Goal: Transaction & Acquisition: Purchase product/service

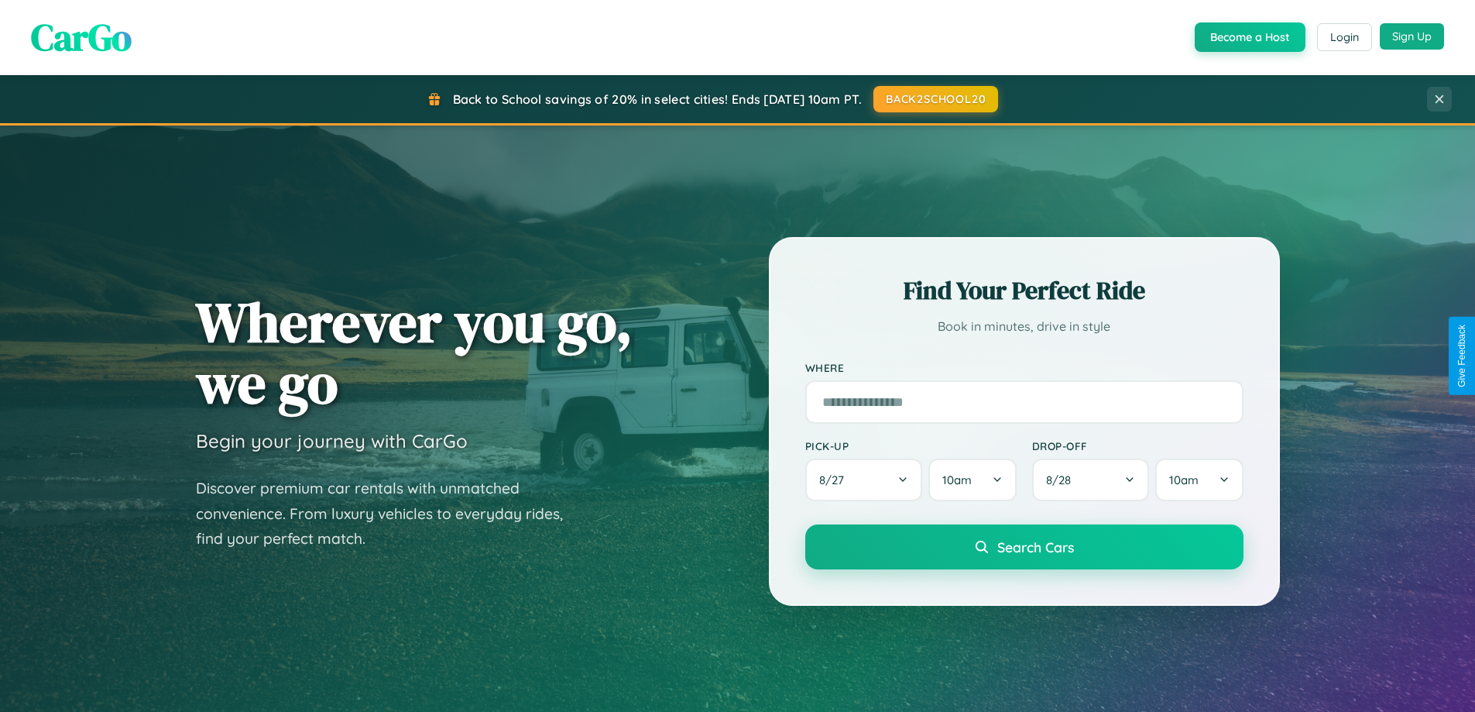
click at [1412, 36] on button "Sign Up" at bounding box center [1412, 36] width 64 height 26
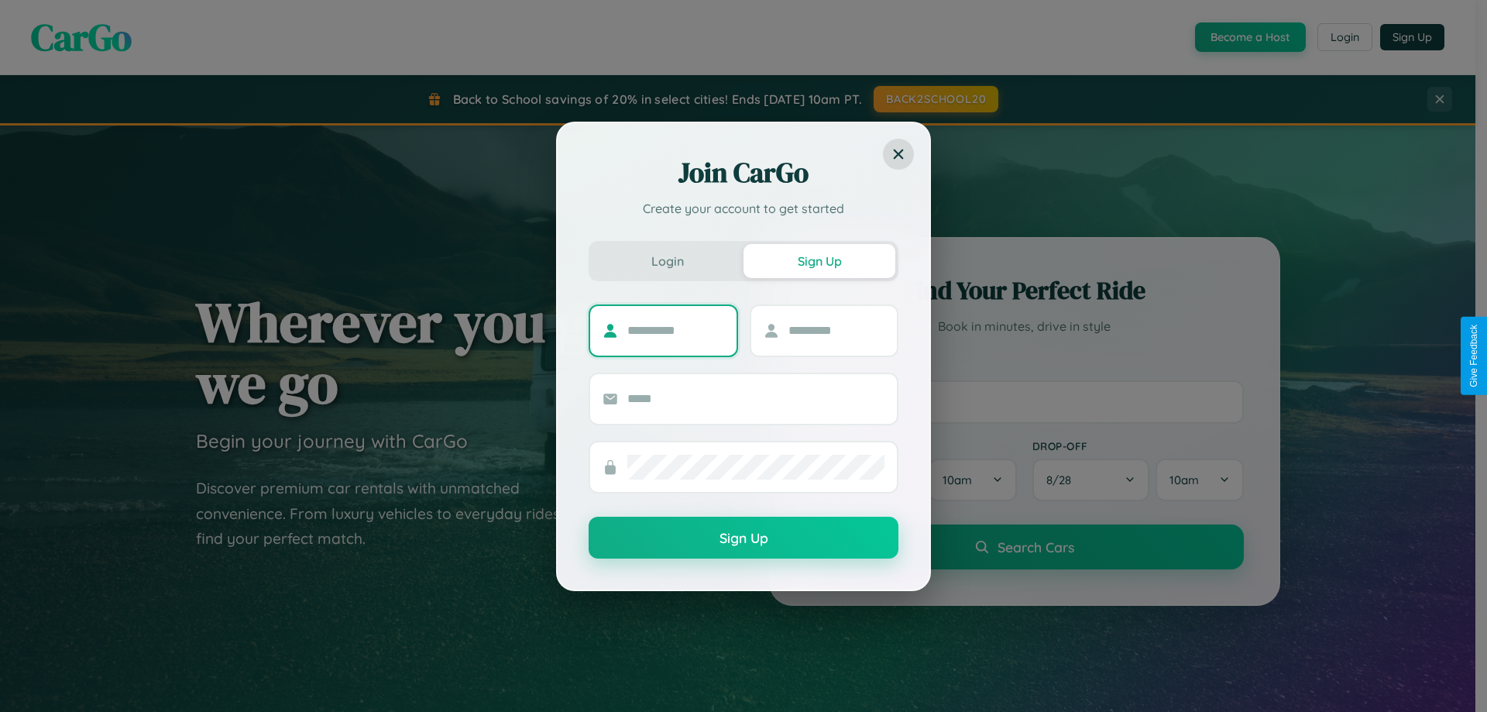
click at [675, 330] on input "text" at bounding box center [675, 330] width 97 height 25
type input "******"
click at [835, 330] on input "text" at bounding box center [836, 330] width 97 height 25
type input "*******"
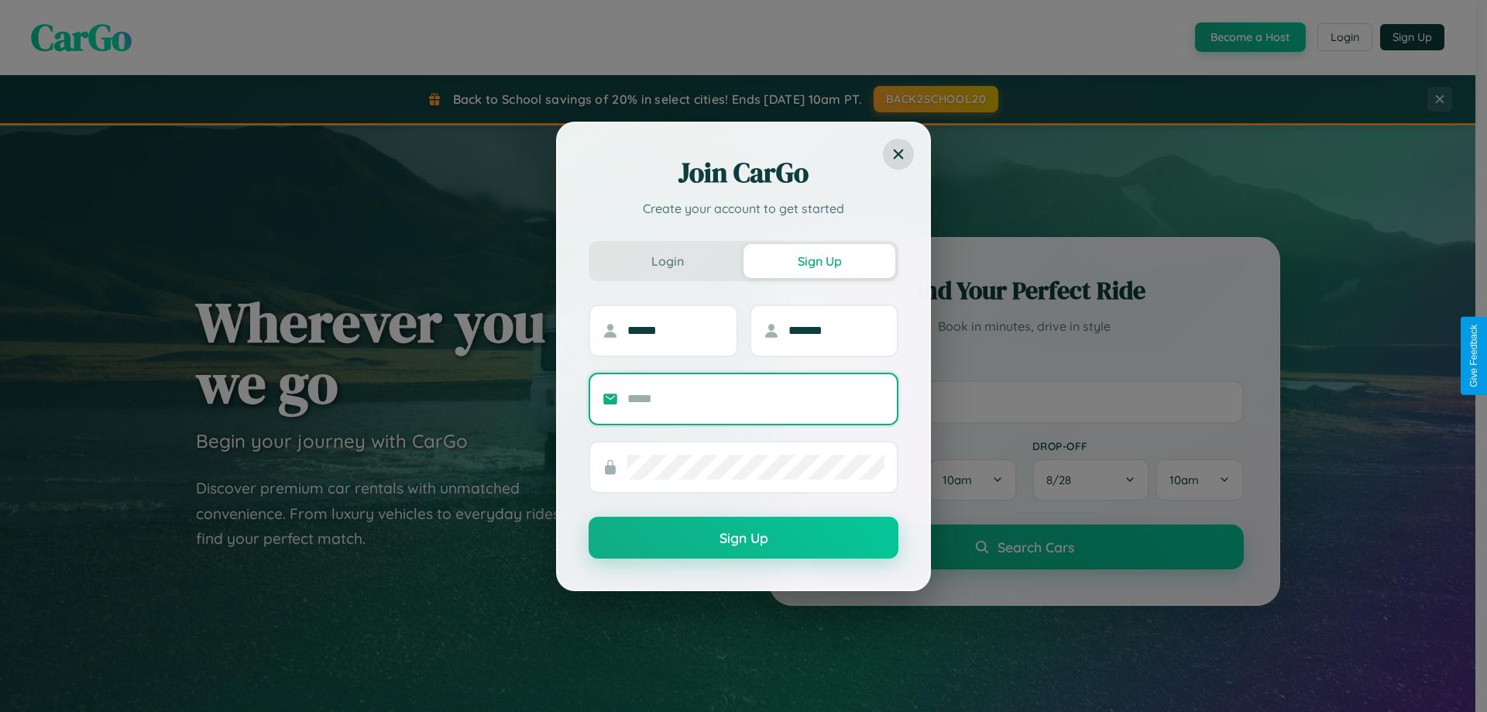
click at [756, 398] on input "text" at bounding box center [755, 398] width 257 height 25
type input "**********"
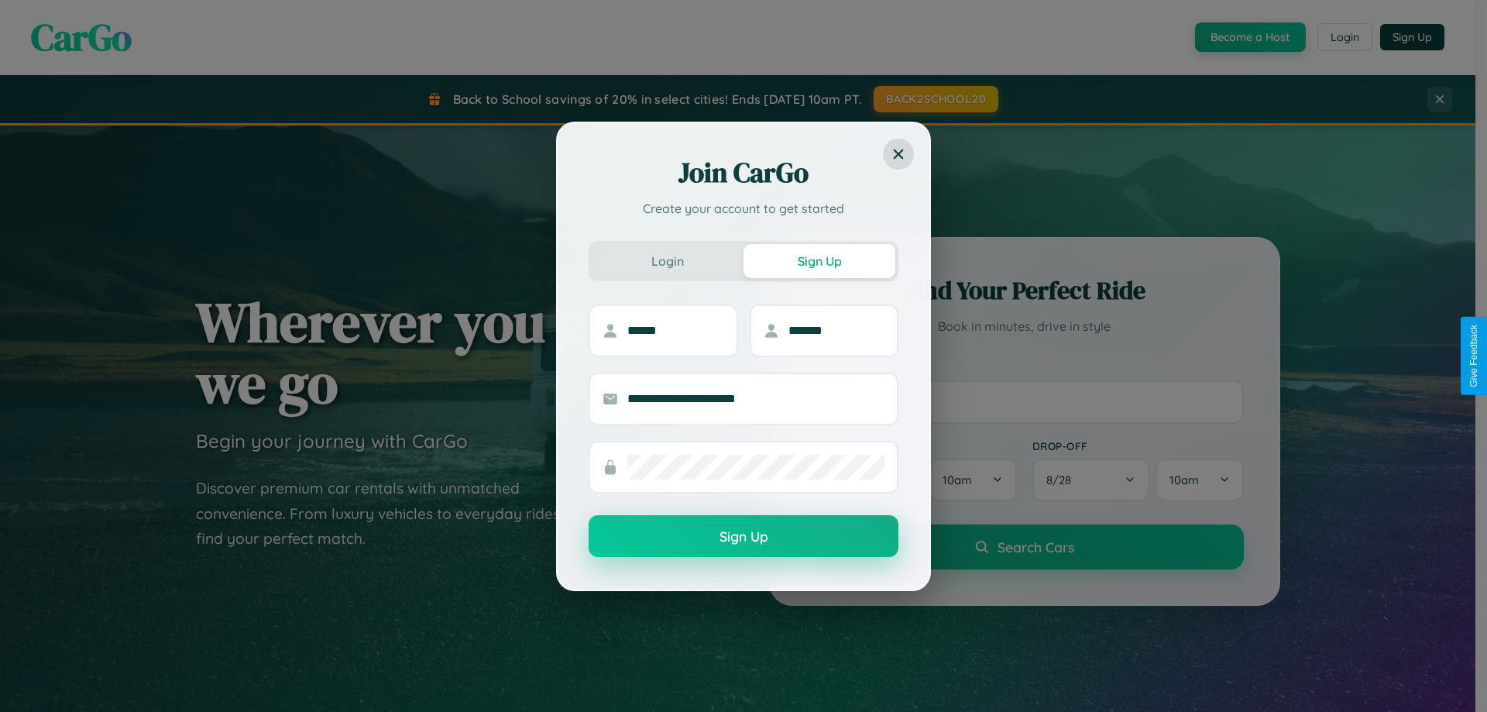
click at [743, 537] on button "Sign Up" at bounding box center [743, 536] width 310 height 42
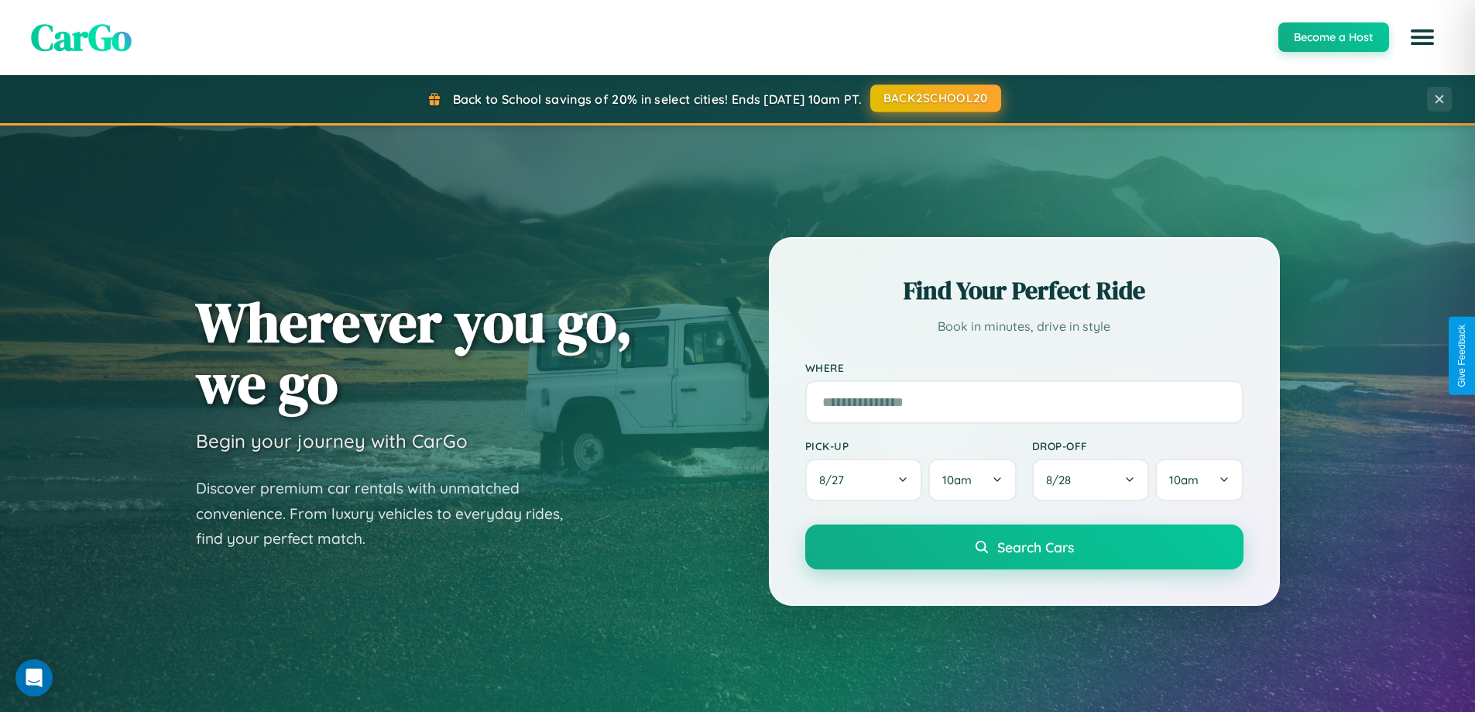
click at [935, 98] on button "BACK2SCHOOL20" at bounding box center [935, 98] width 131 height 28
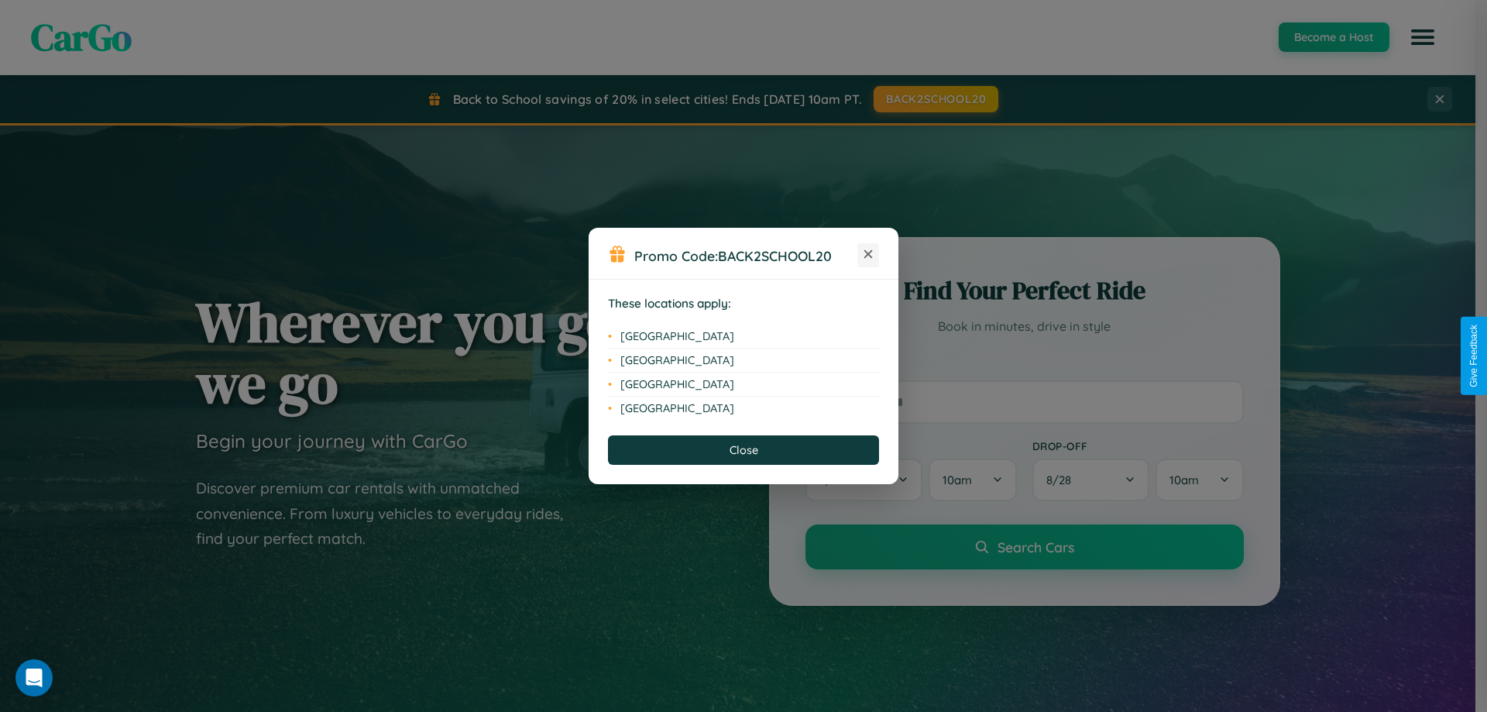
click at [868, 255] on icon at bounding box center [868, 254] width 9 height 9
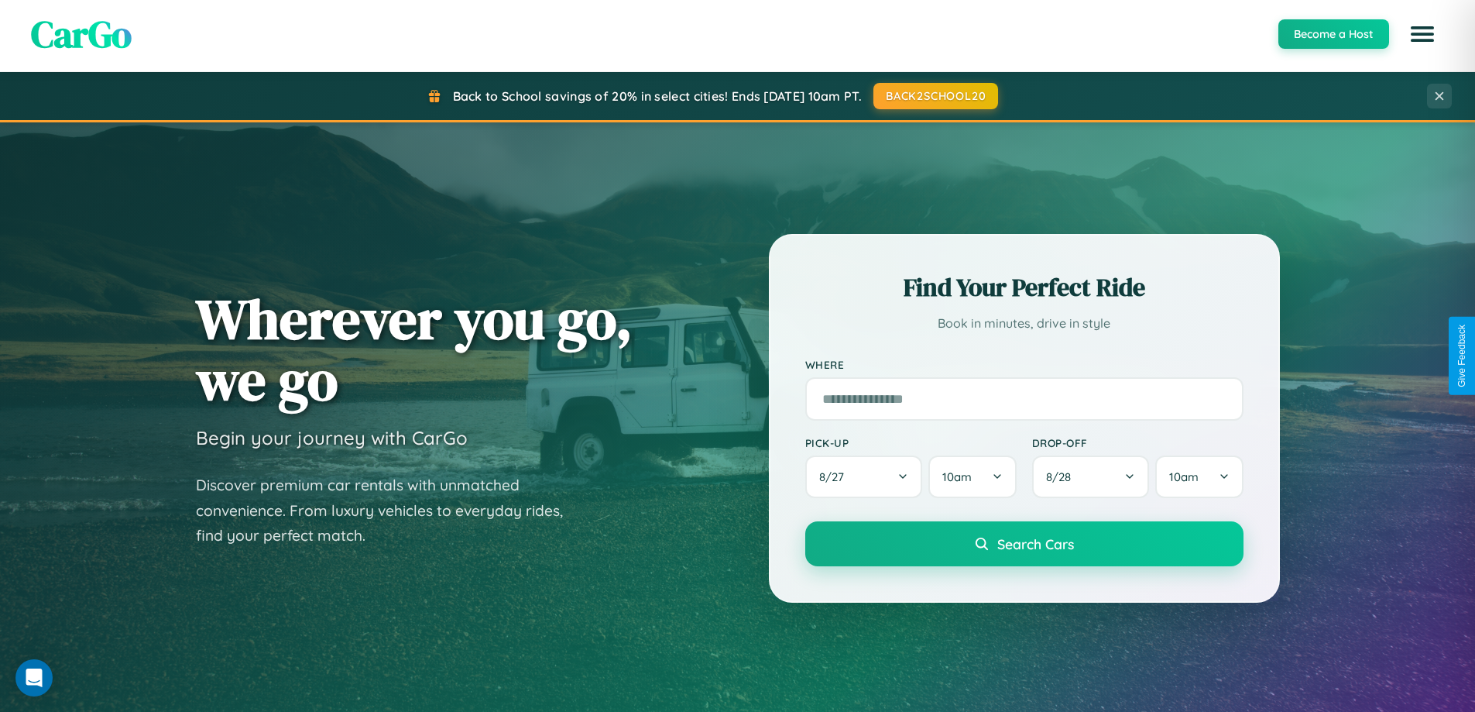
scroll to position [2980, 0]
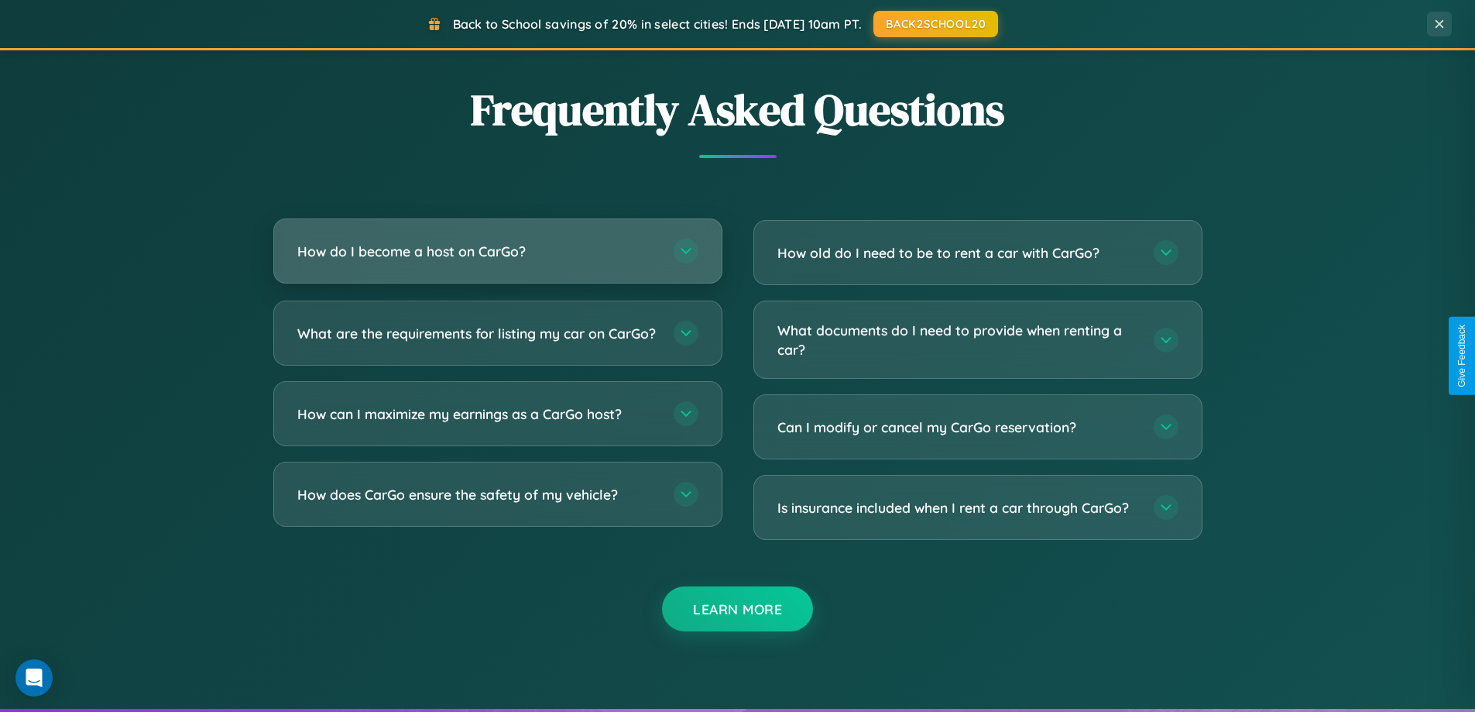
click at [497, 251] on h3 "How do I become a host on CarGo?" at bounding box center [477, 251] width 361 height 19
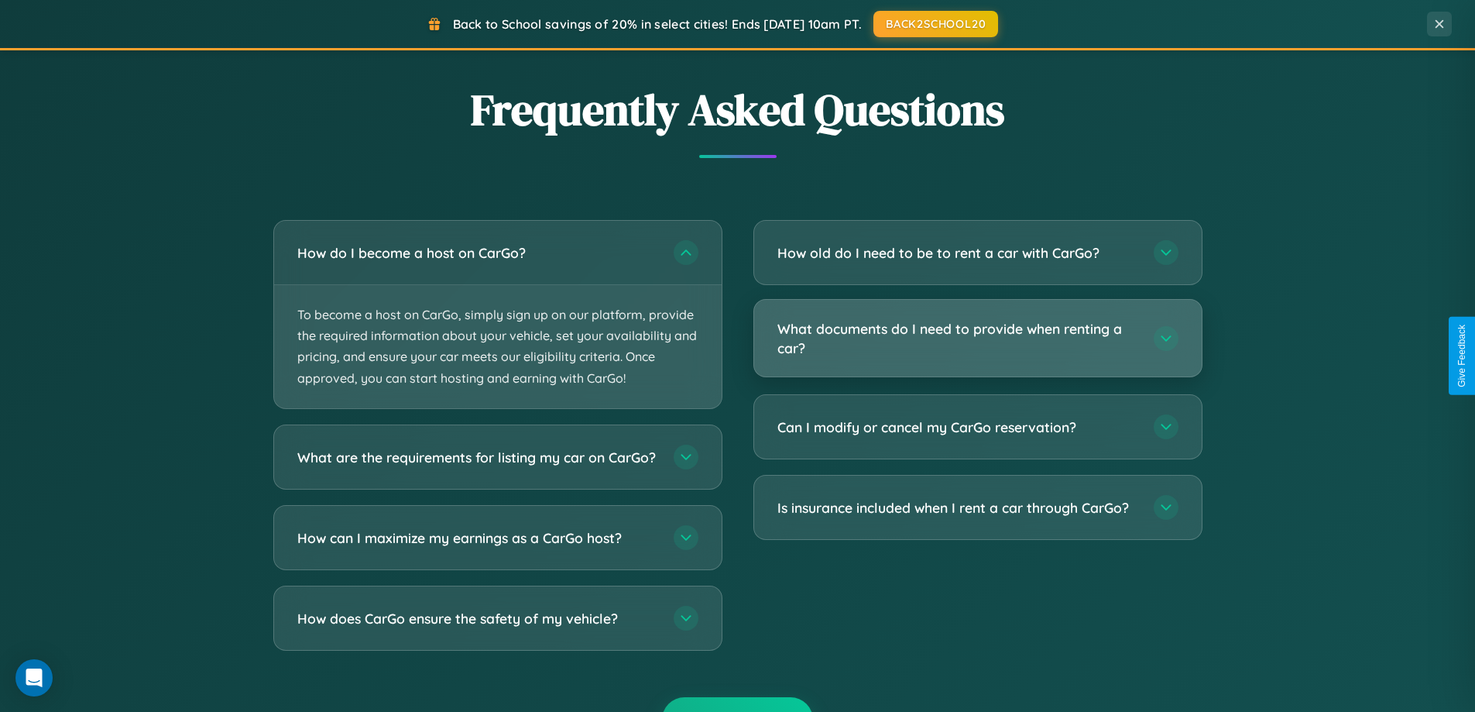
click at [977, 339] on h3 "What documents do I need to provide when renting a car?" at bounding box center [957, 338] width 361 height 38
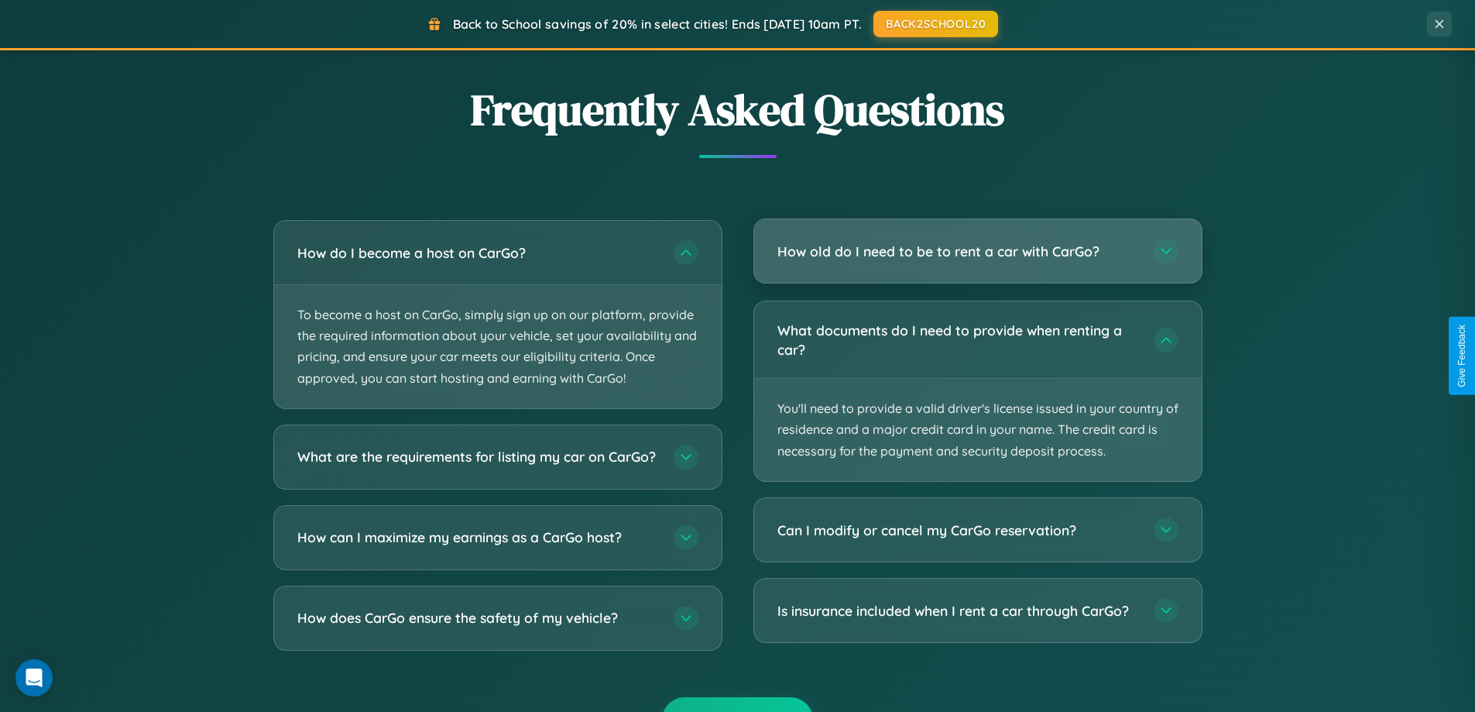
click at [977, 252] on h3 "How old do I need to be to rent a car with CarGo?" at bounding box center [957, 251] width 361 height 19
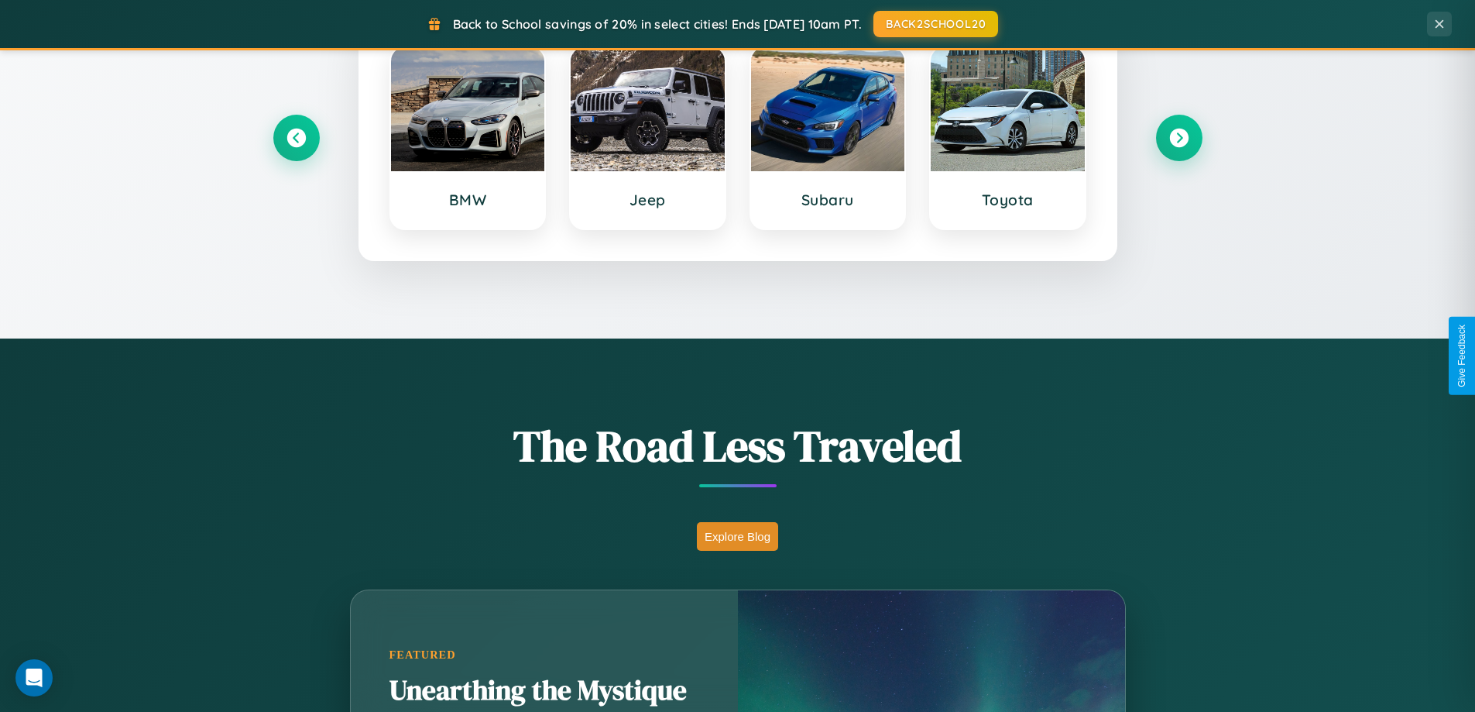
scroll to position [667, 0]
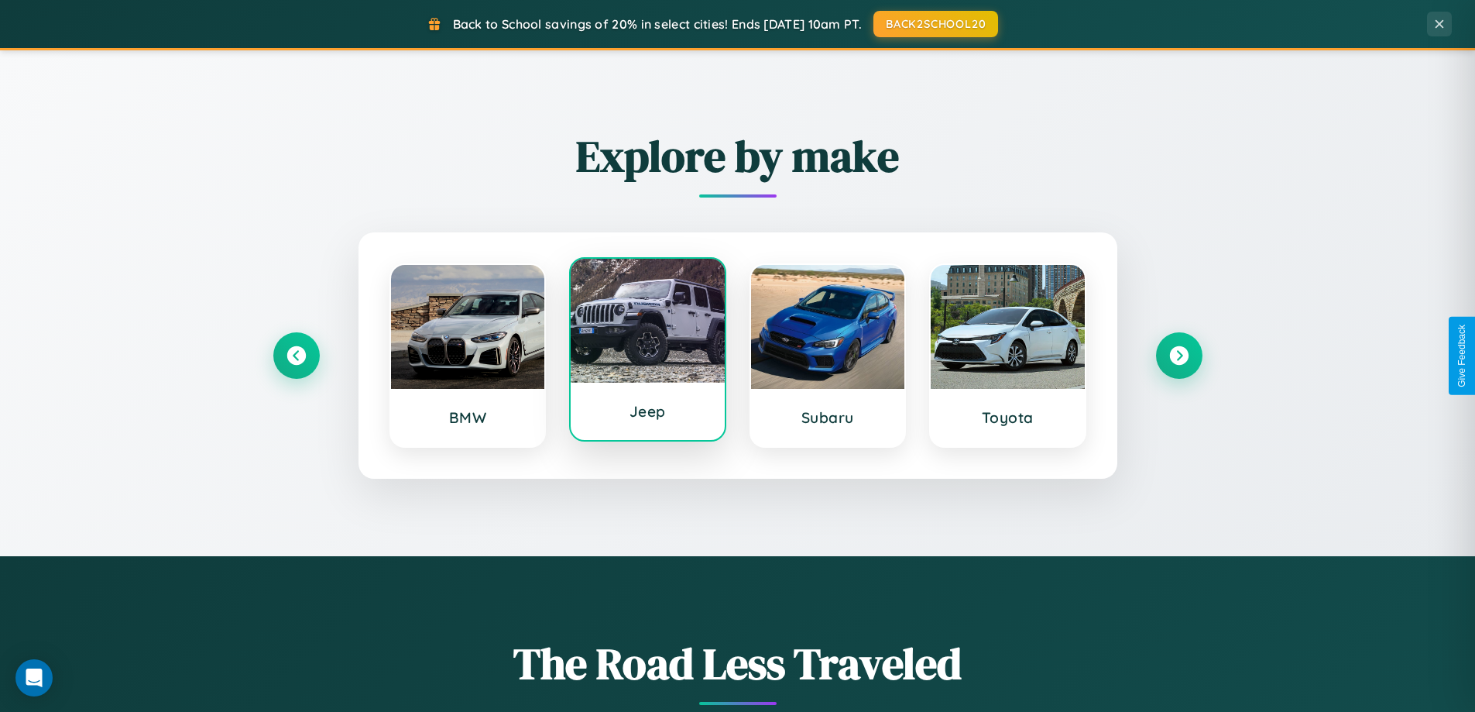
click at [647, 353] on div at bounding box center [648, 321] width 154 height 124
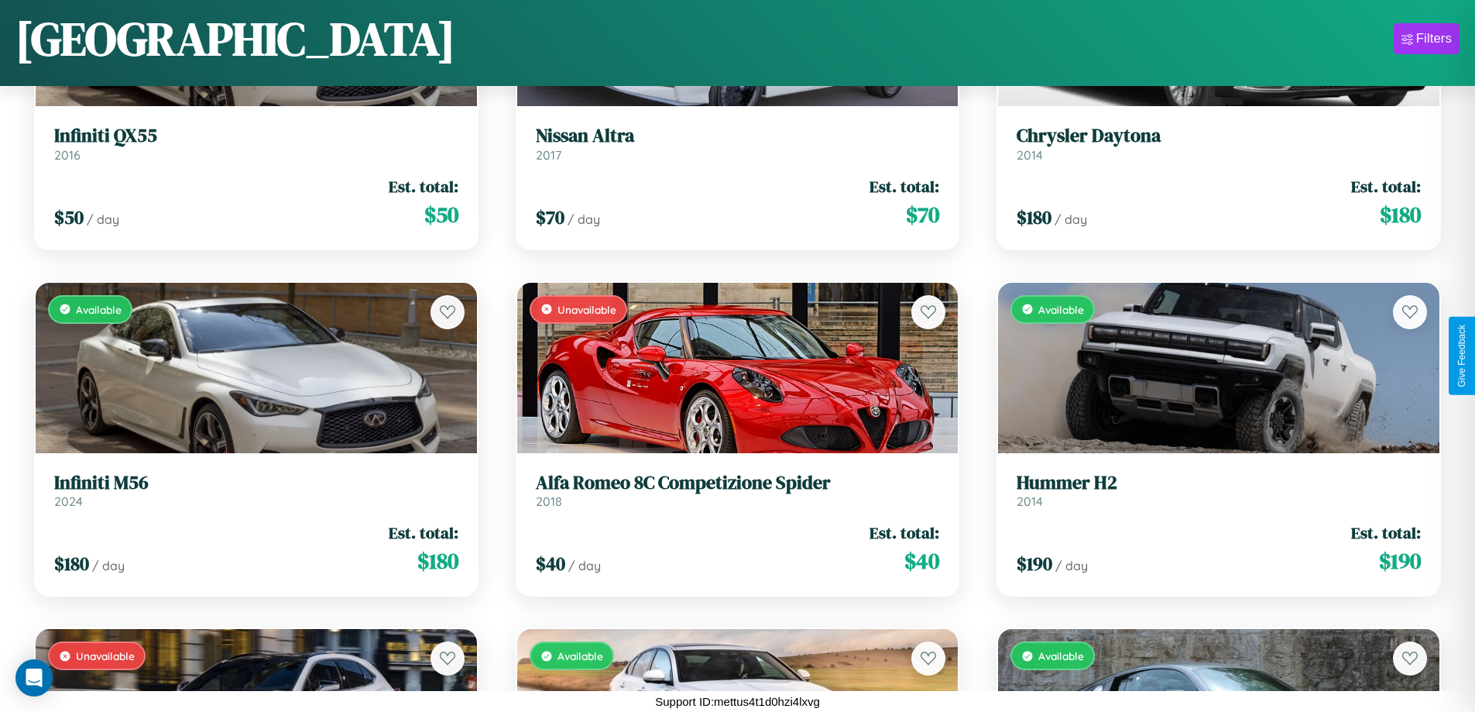
scroll to position [1258, 0]
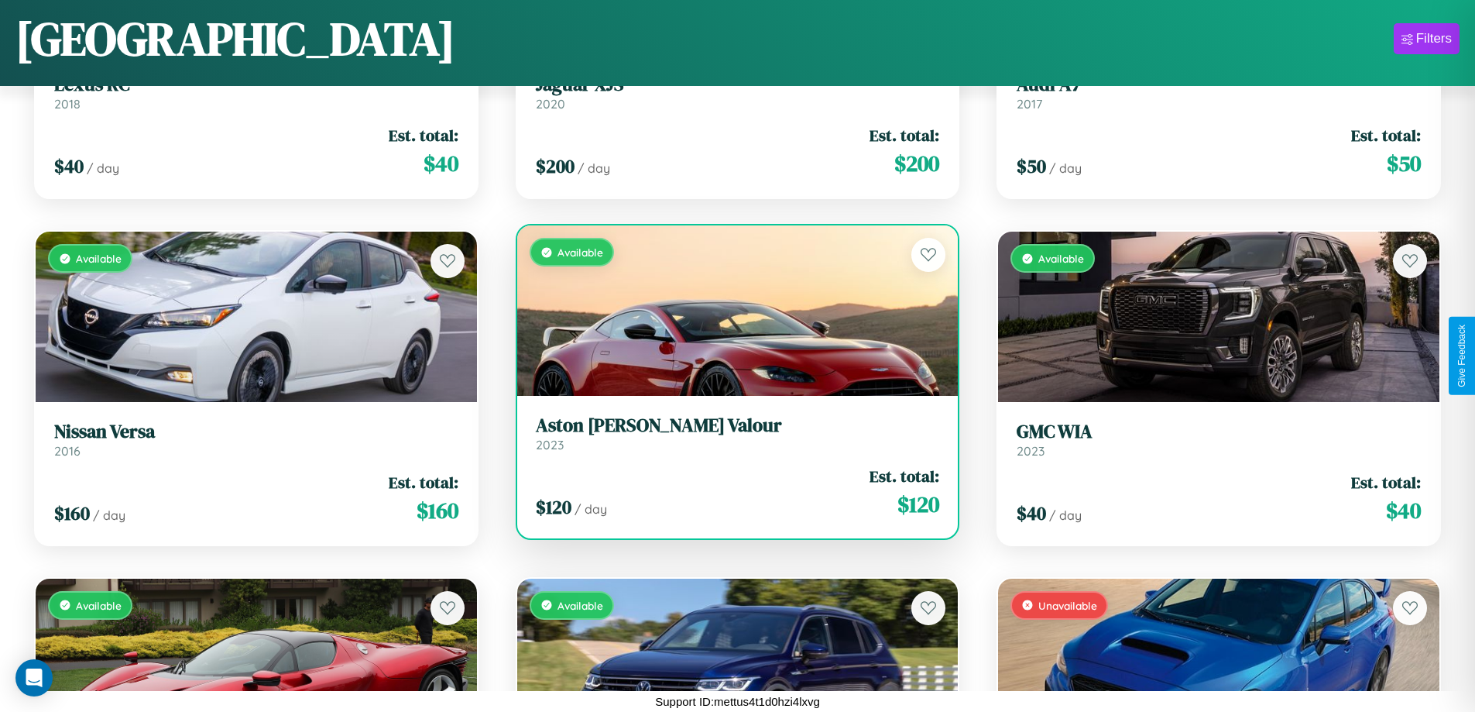
click at [731, 436] on link "Aston Martin Valour 2023" at bounding box center [738, 433] width 404 height 38
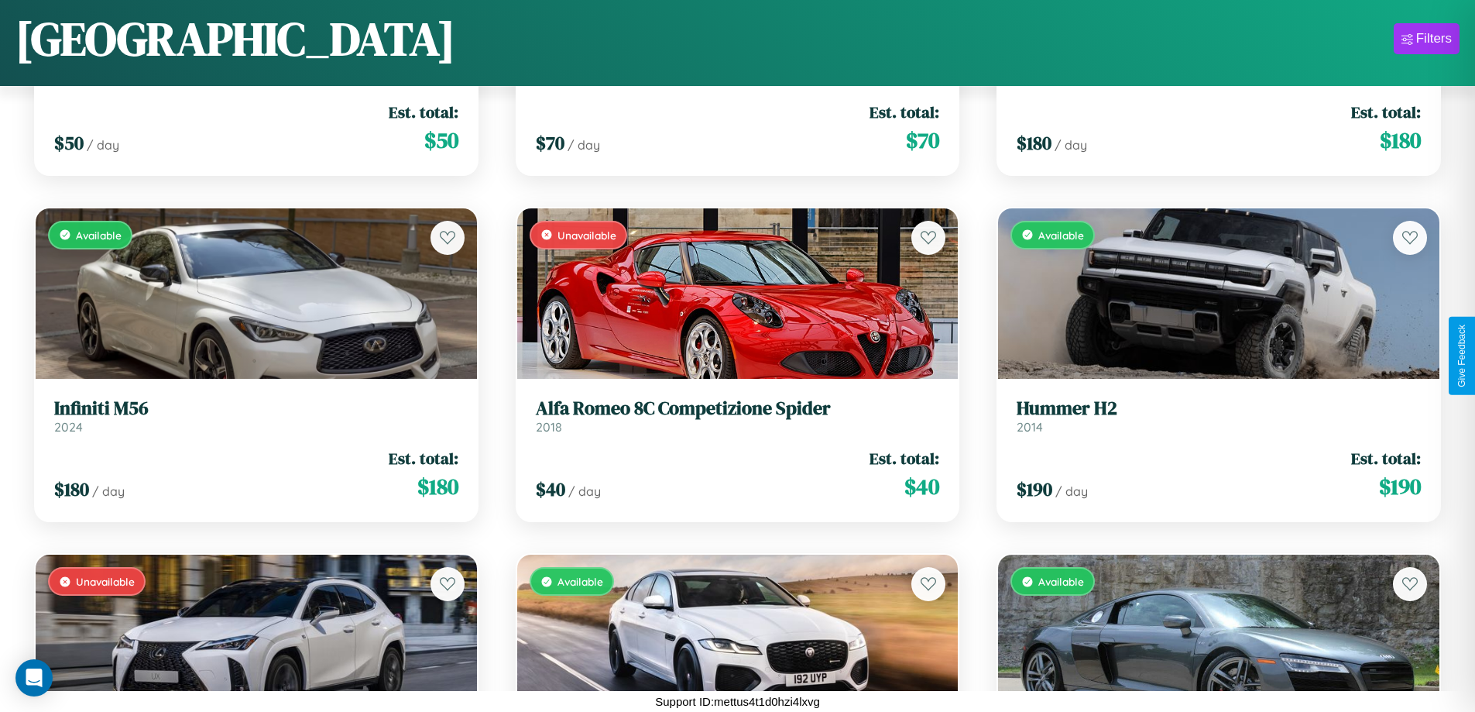
scroll to position [564, 0]
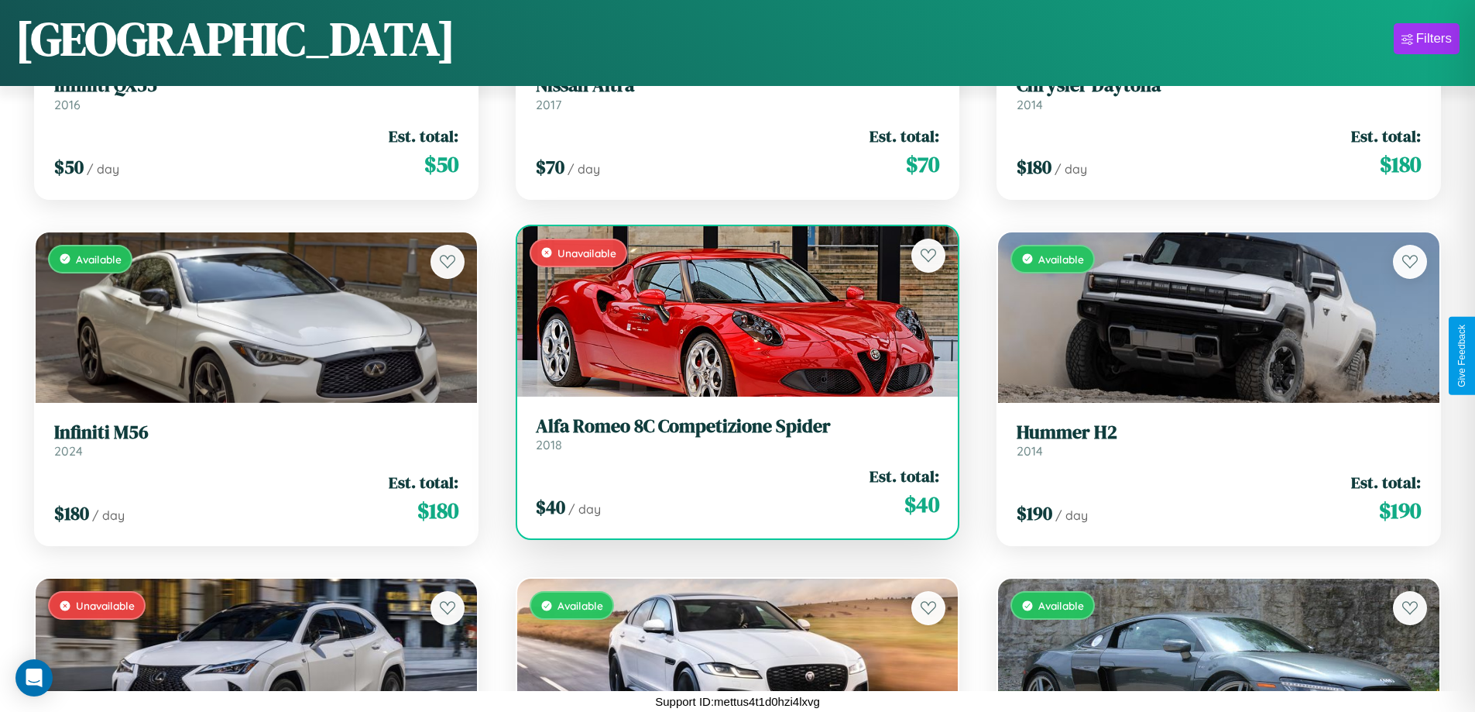
click at [731, 433] on h3 "Alfa Romeo 8C Competizione Spider" at bounding box center [738, 426] width 404 height 22
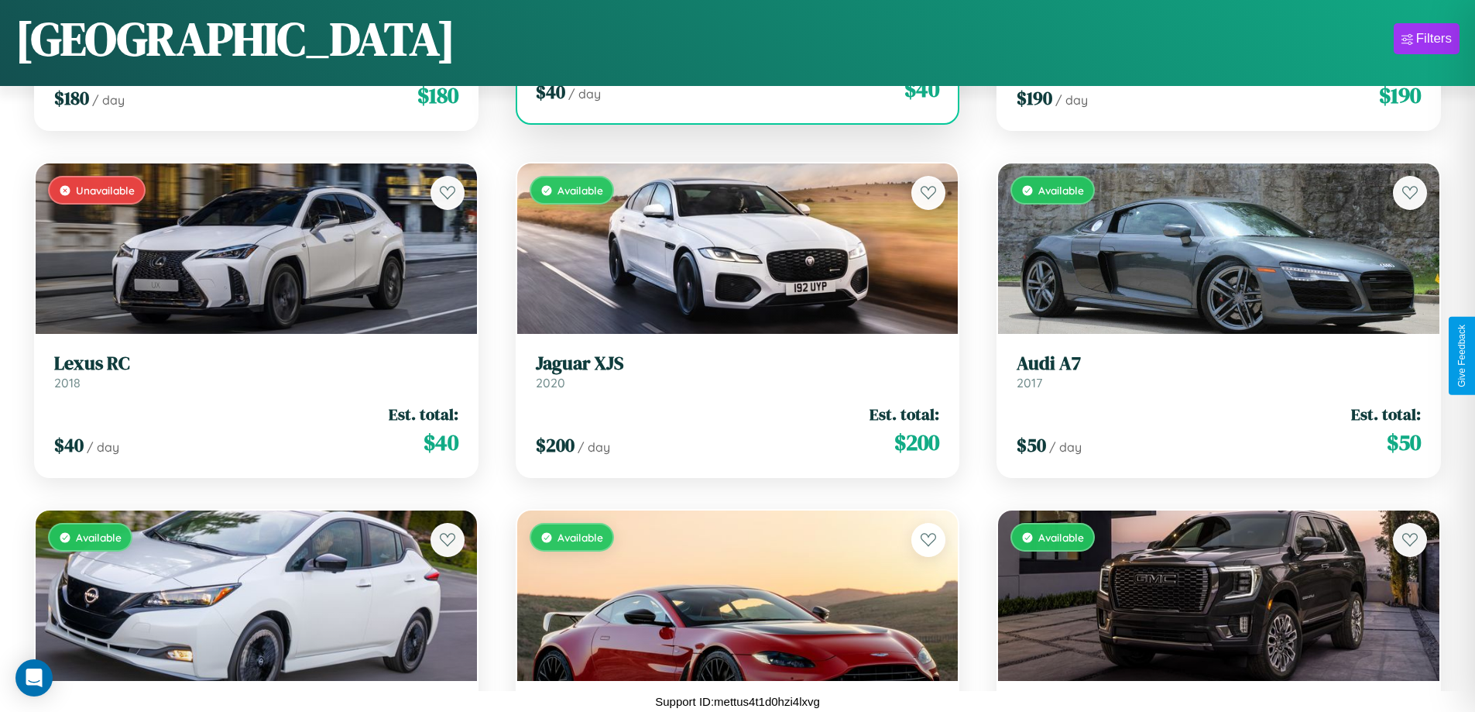
scroll to position [2645, 0]
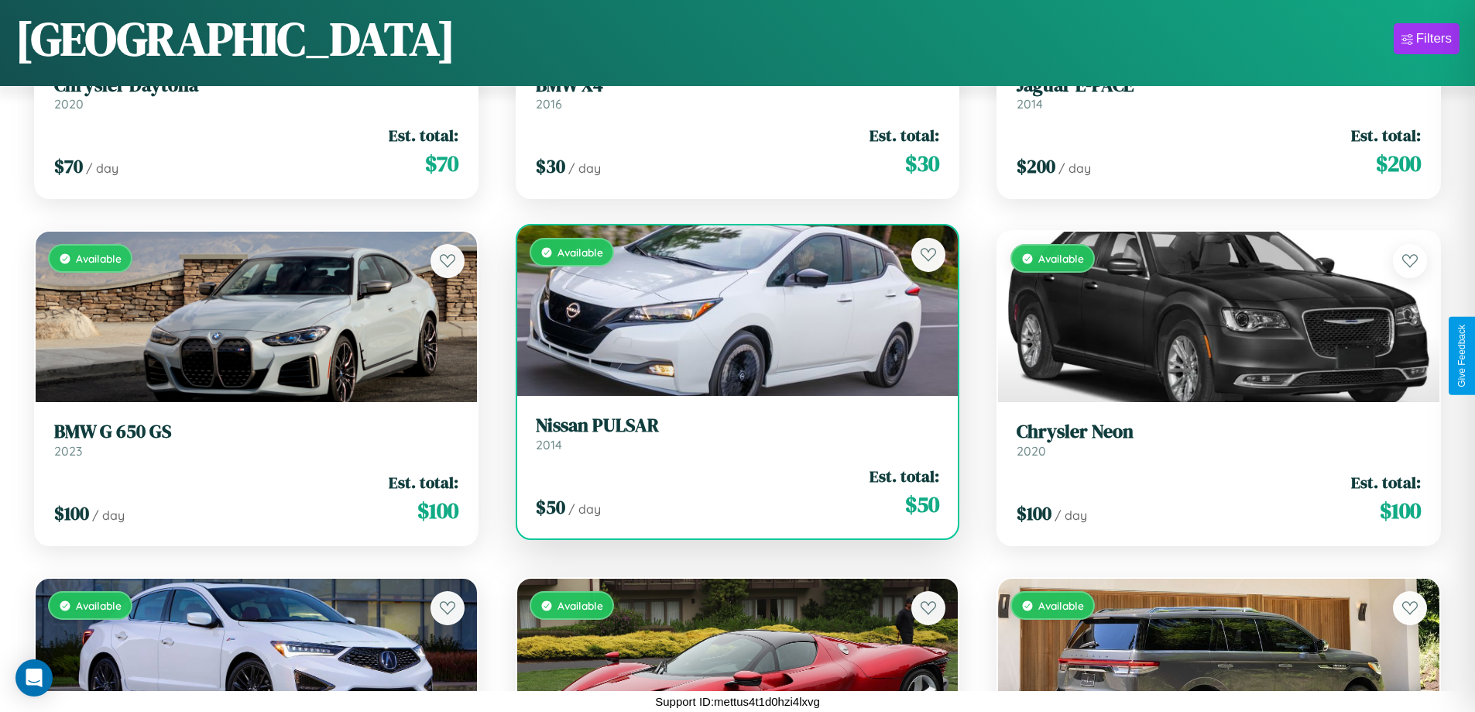
click at [731, 311] on div "Available" at bounding box center [737, 310] width 441 height 170
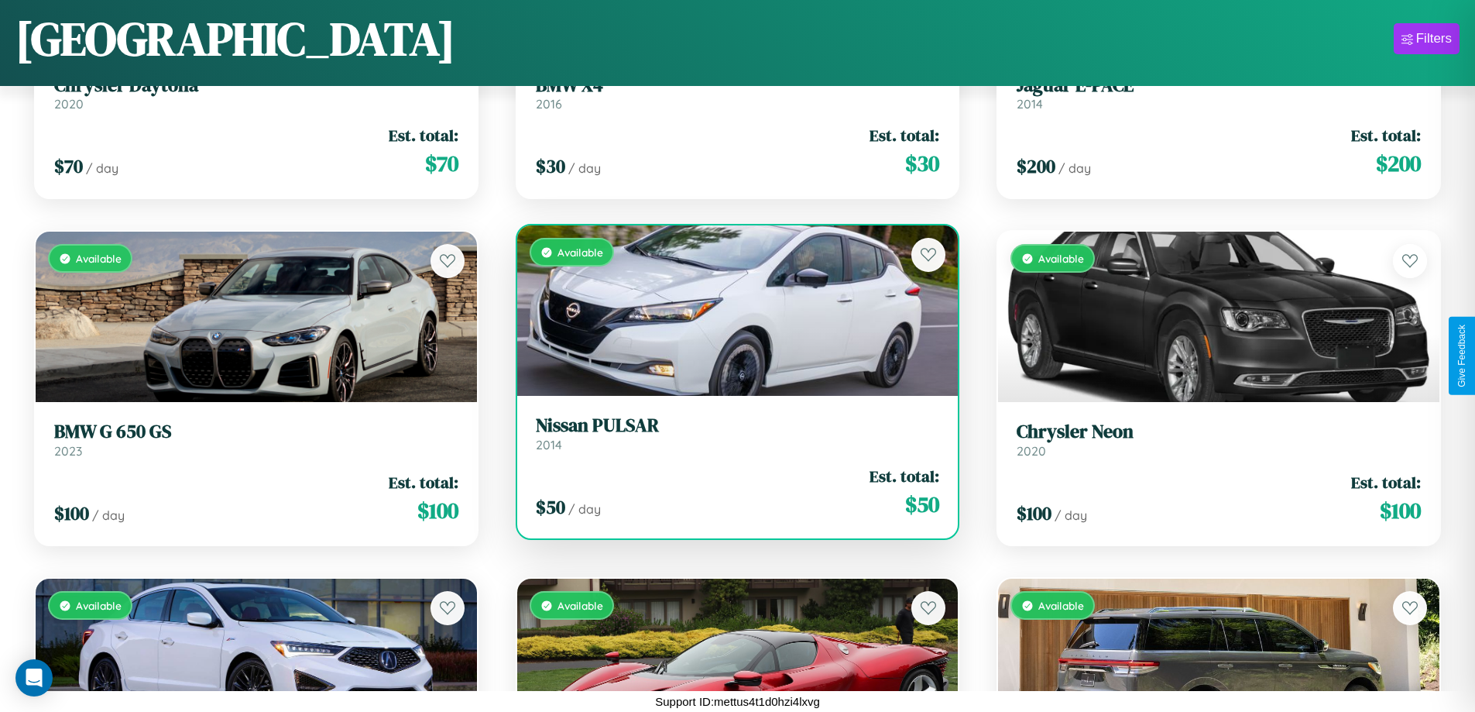
click at [731, 311] on div "Available" at bounding box center [737, 310] width 441 height 170
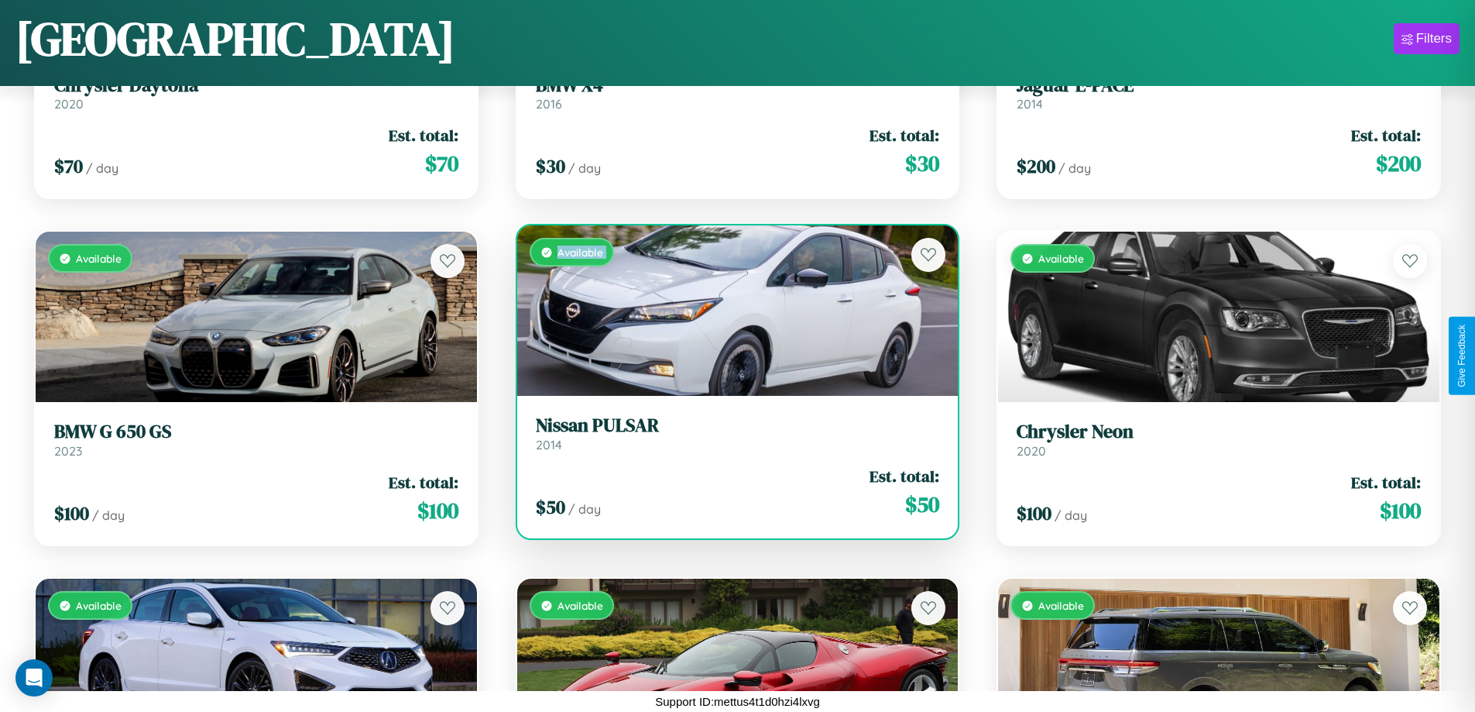
click at [731, 311] on div "Available" at bounding box center [737, 310] width 441 height 170
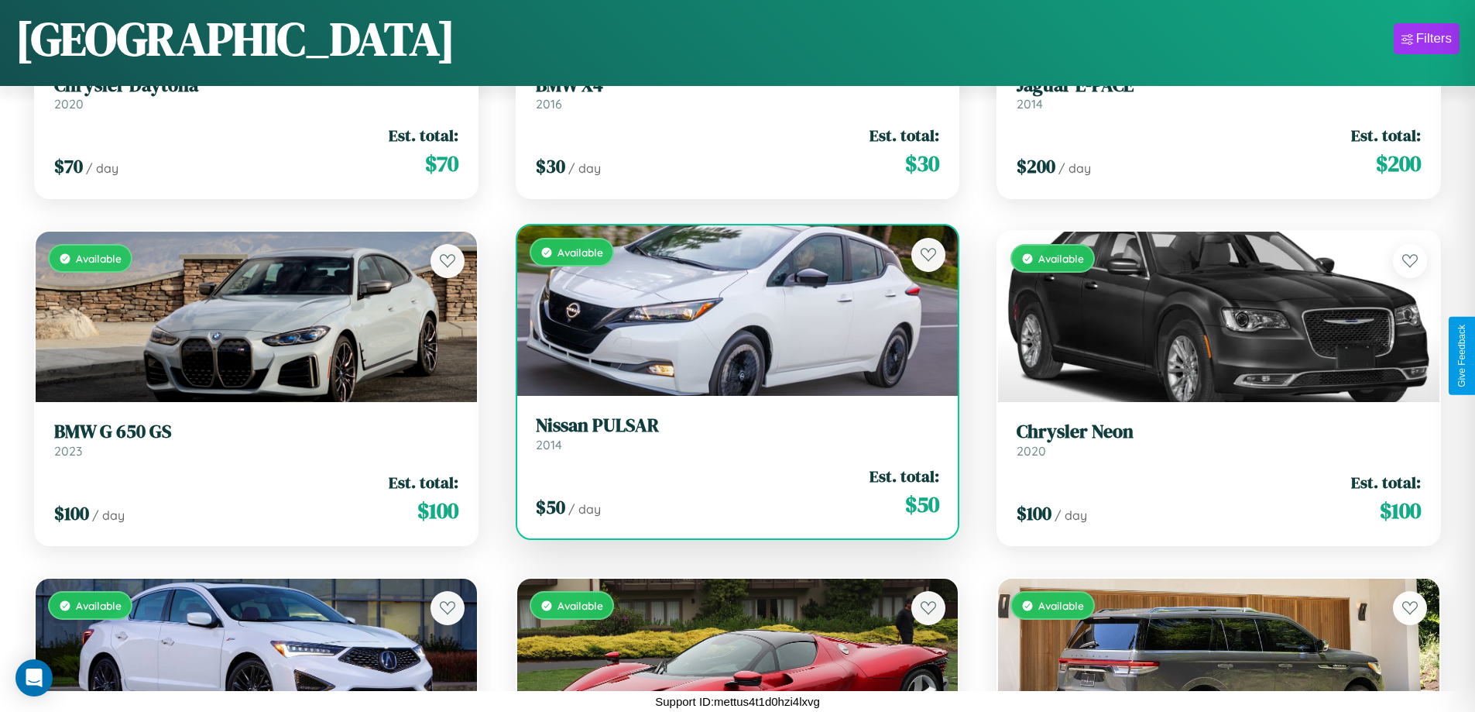
click at [731, 311] on div "Available" at bounding box center [737, 310] width 441 height 170
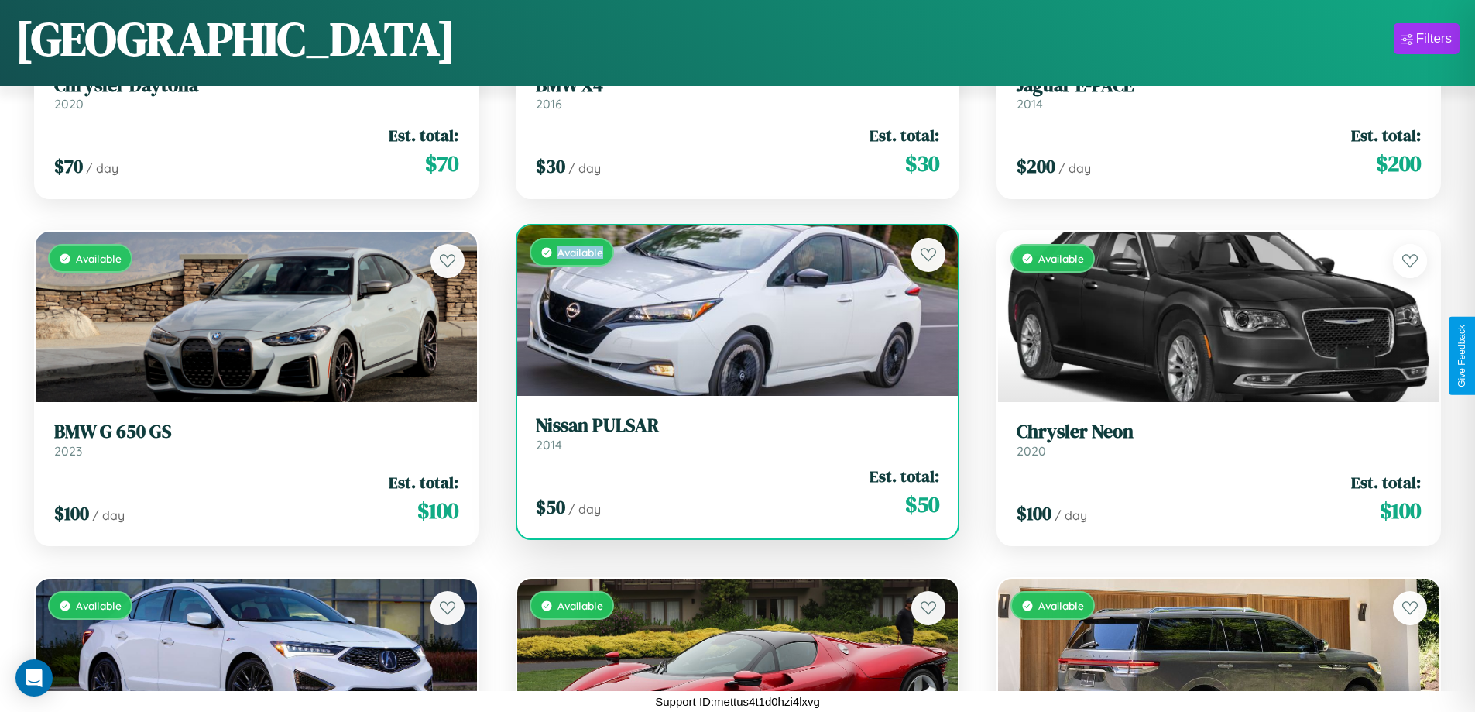
click at [731, 311] on div "Available" at bounding box center [737, 310] width 441 height 170
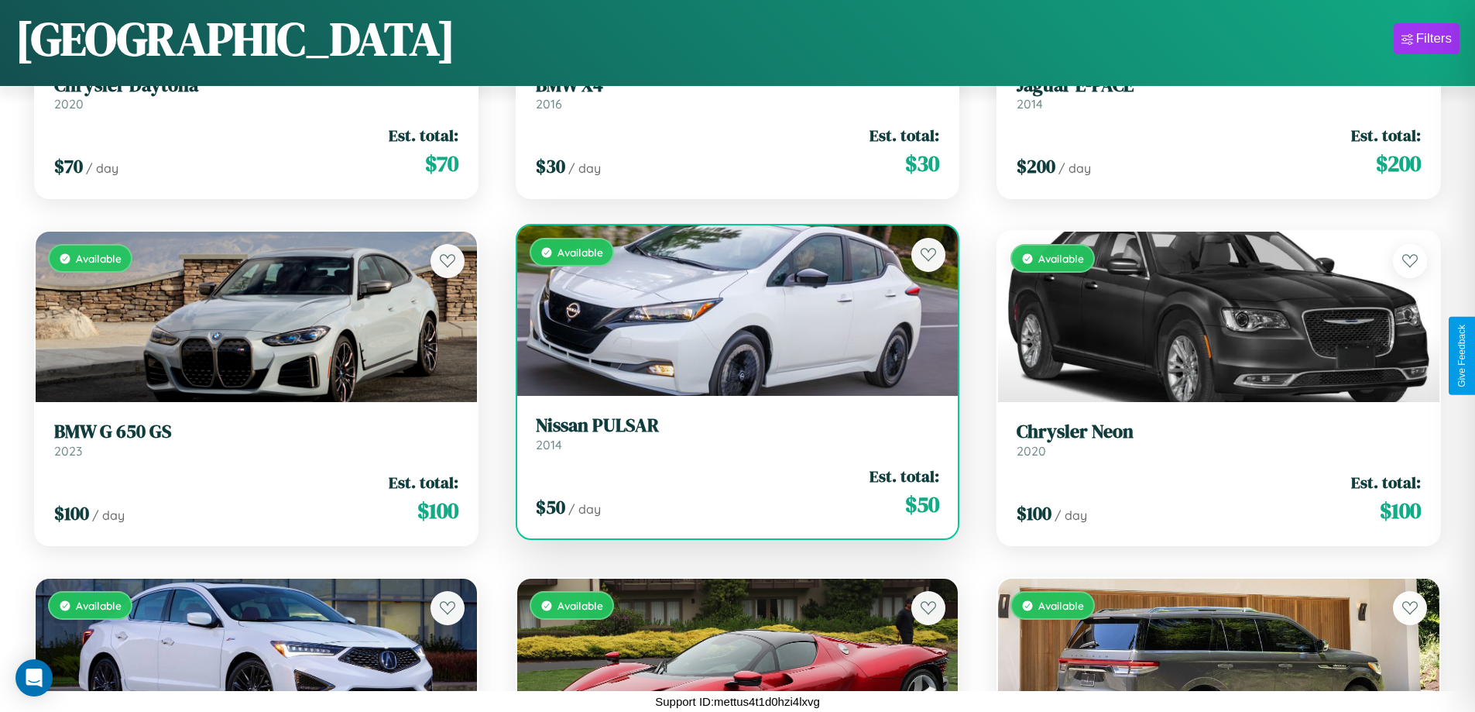
click at [731, 433] on h3 "Nissan PULSAR" at bounding box center [738, 425] width 404 height 22
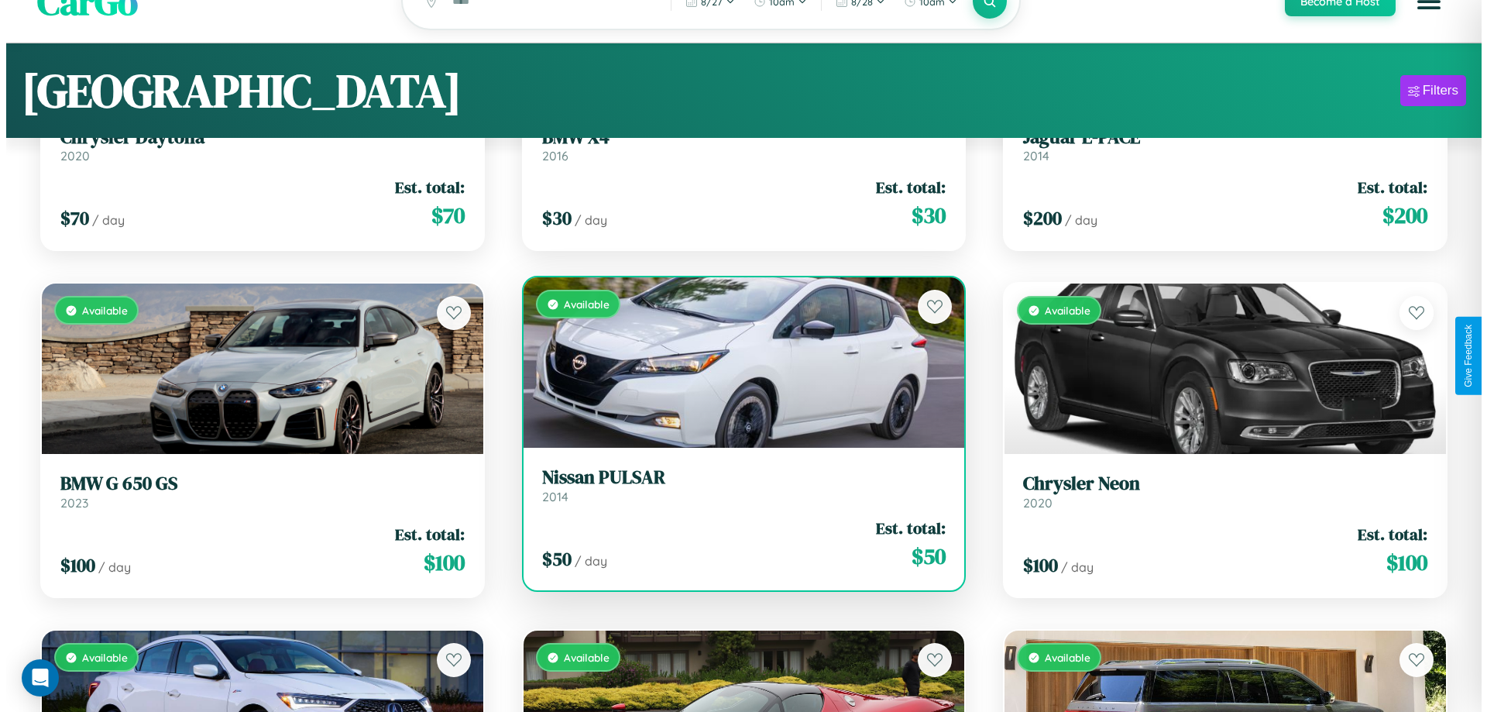
scroll to position [0, 0]
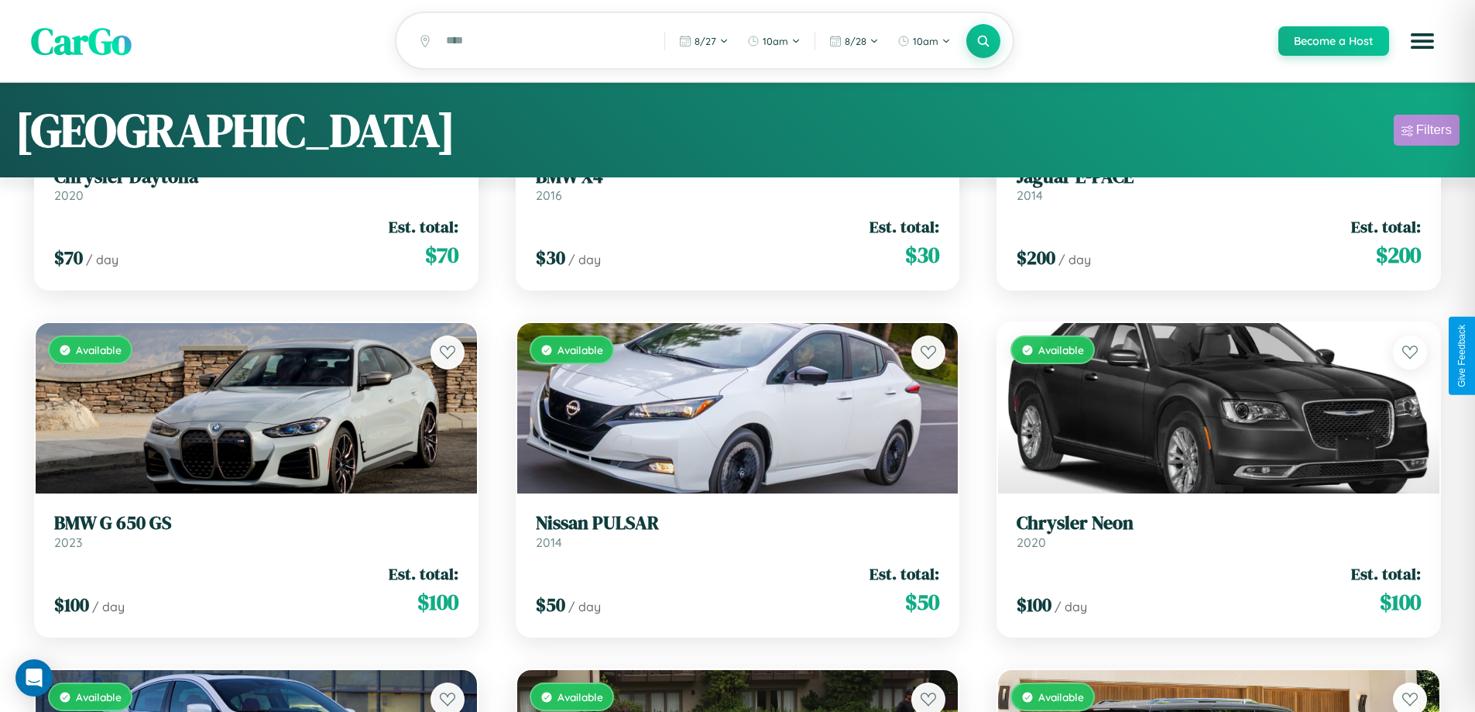
click at [1426, 132] on div "Filters" at bounding box center [1434, 129] width 36 height 15
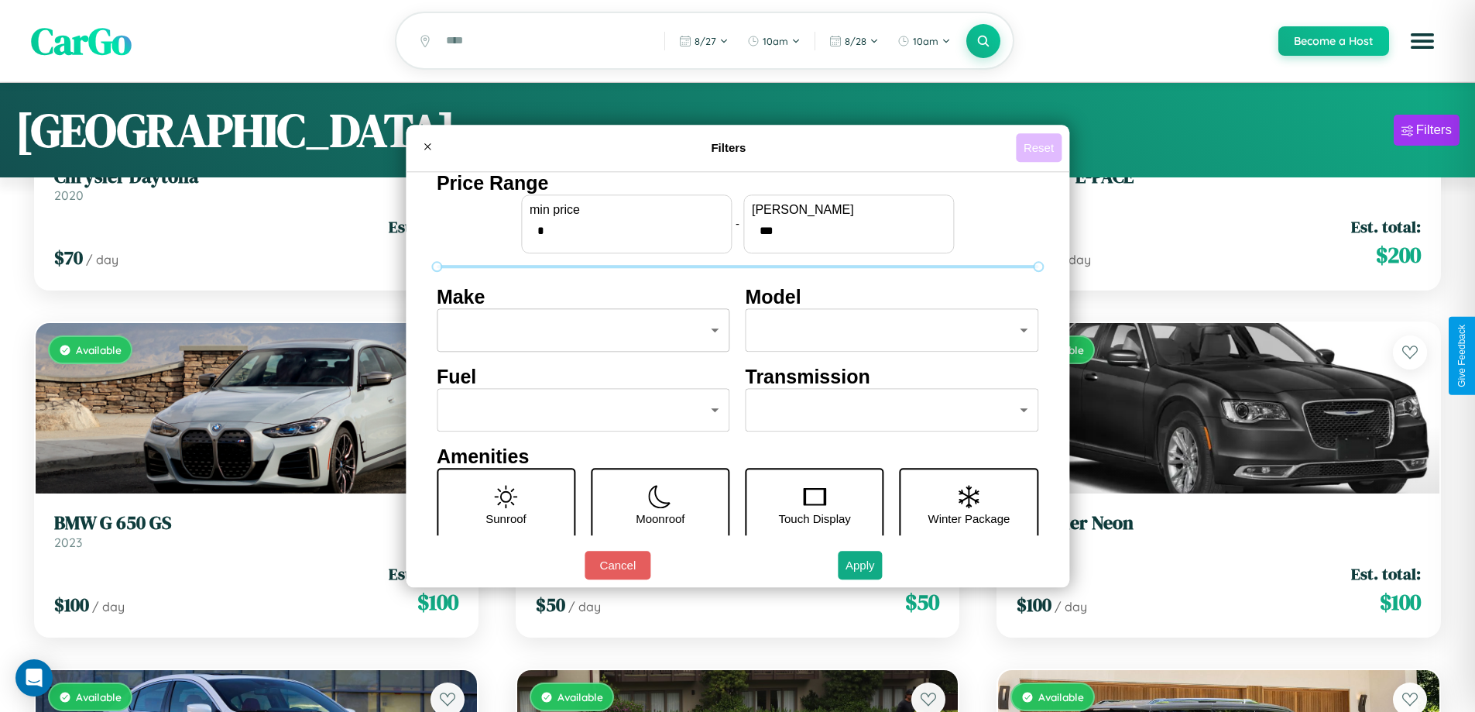
click at [1041, 147] on button "Reset" at bounding box center [1039, 147] width 46 height 29
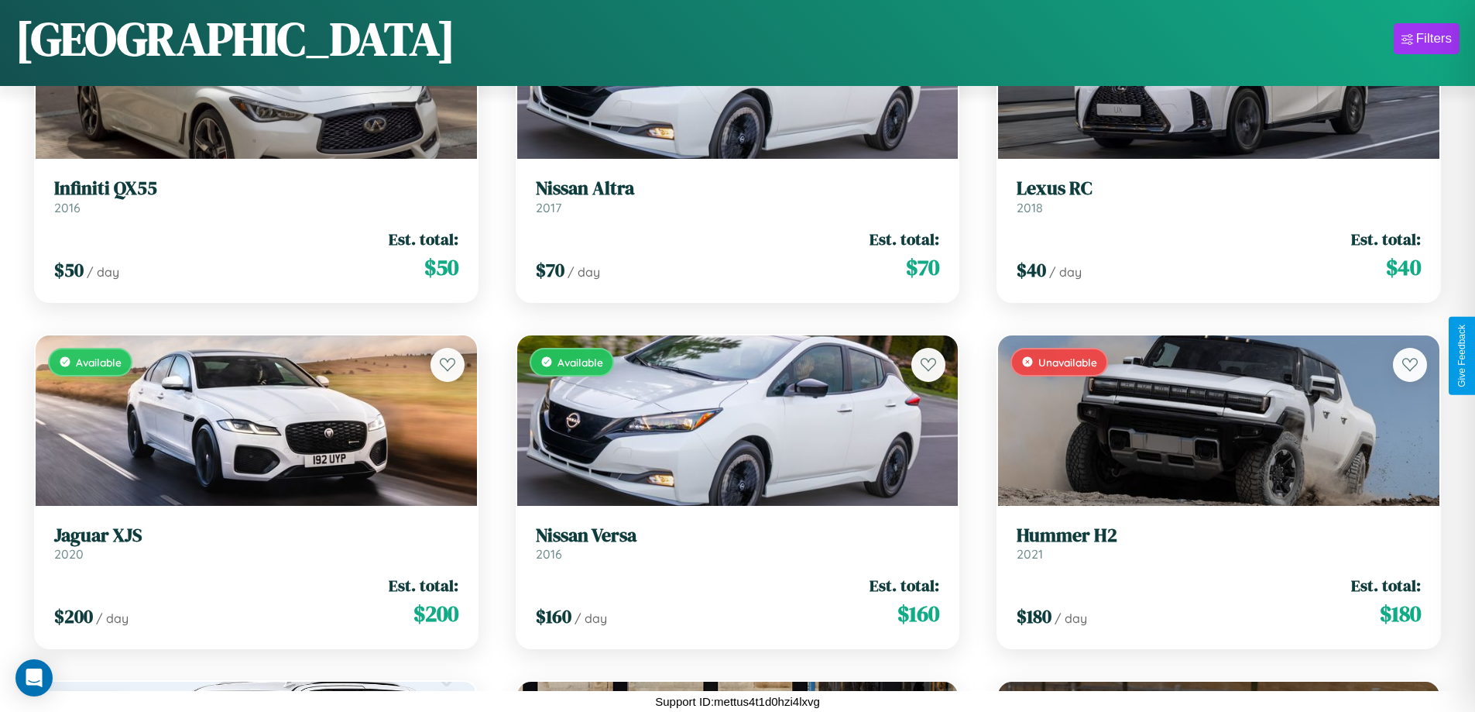
scroll to position [564, 0]
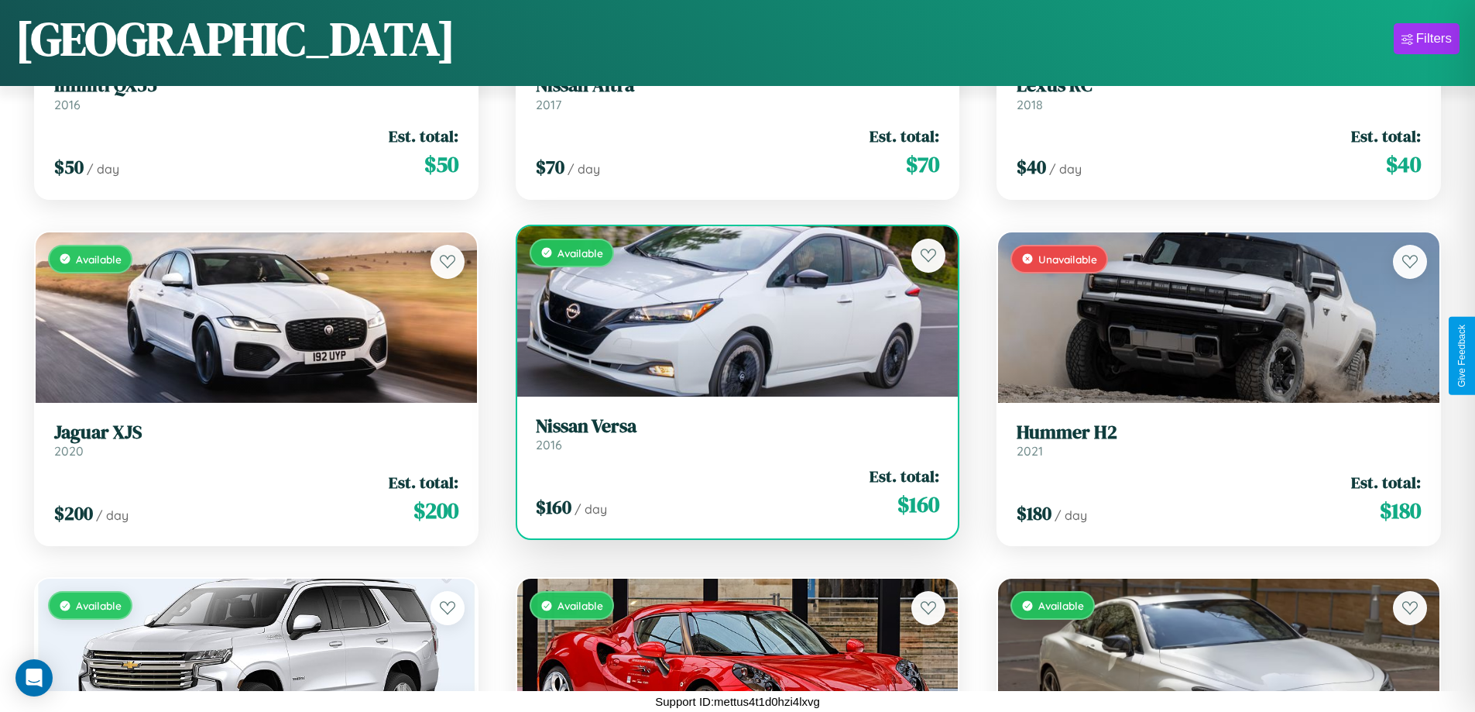
click at [731, 437] on link "Nissan Versa 2016" at bounding box center [738, 434] width 404 height 38
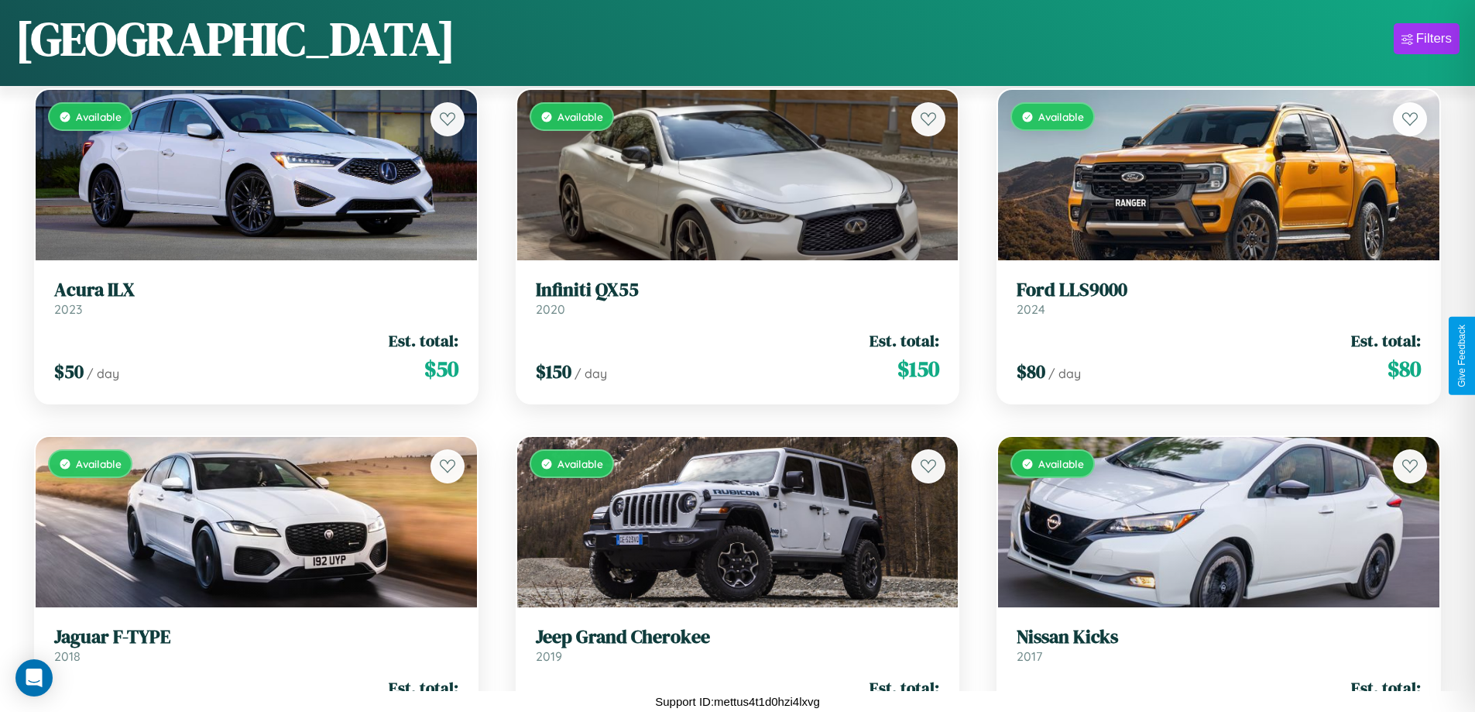
scroll to position [6708, 0]
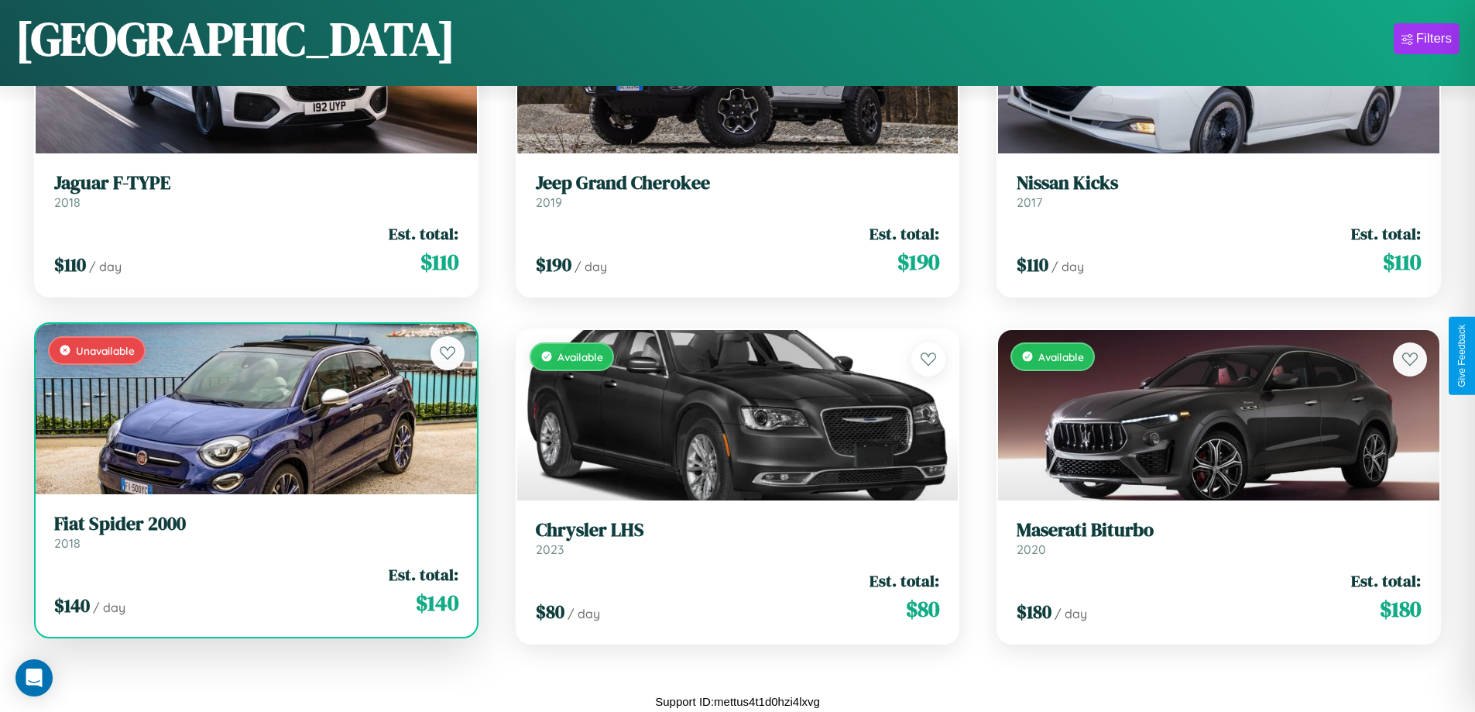
click at [254, 537] on link "Fiat Spider 2000 2018" at bounding box center [256, 532] width 404 height 38
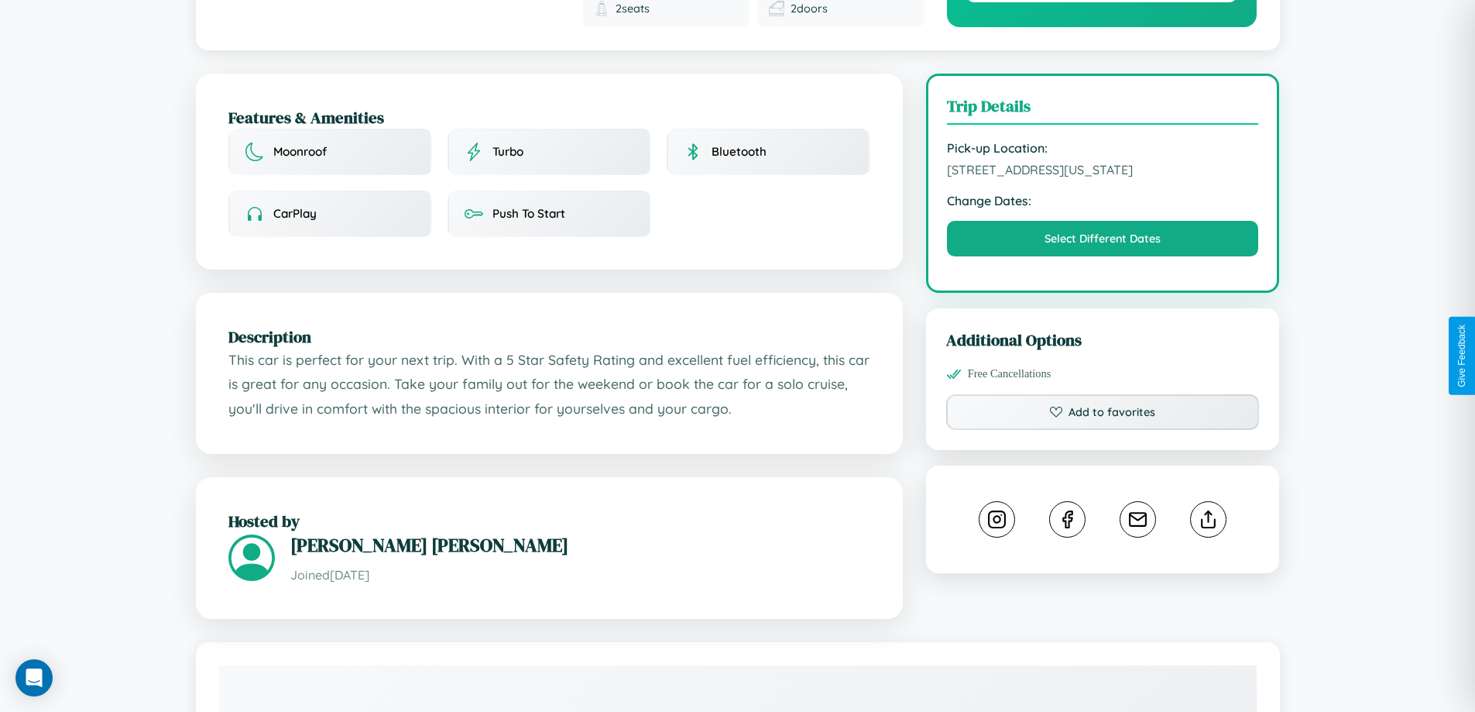
scroll to position [402, 0]
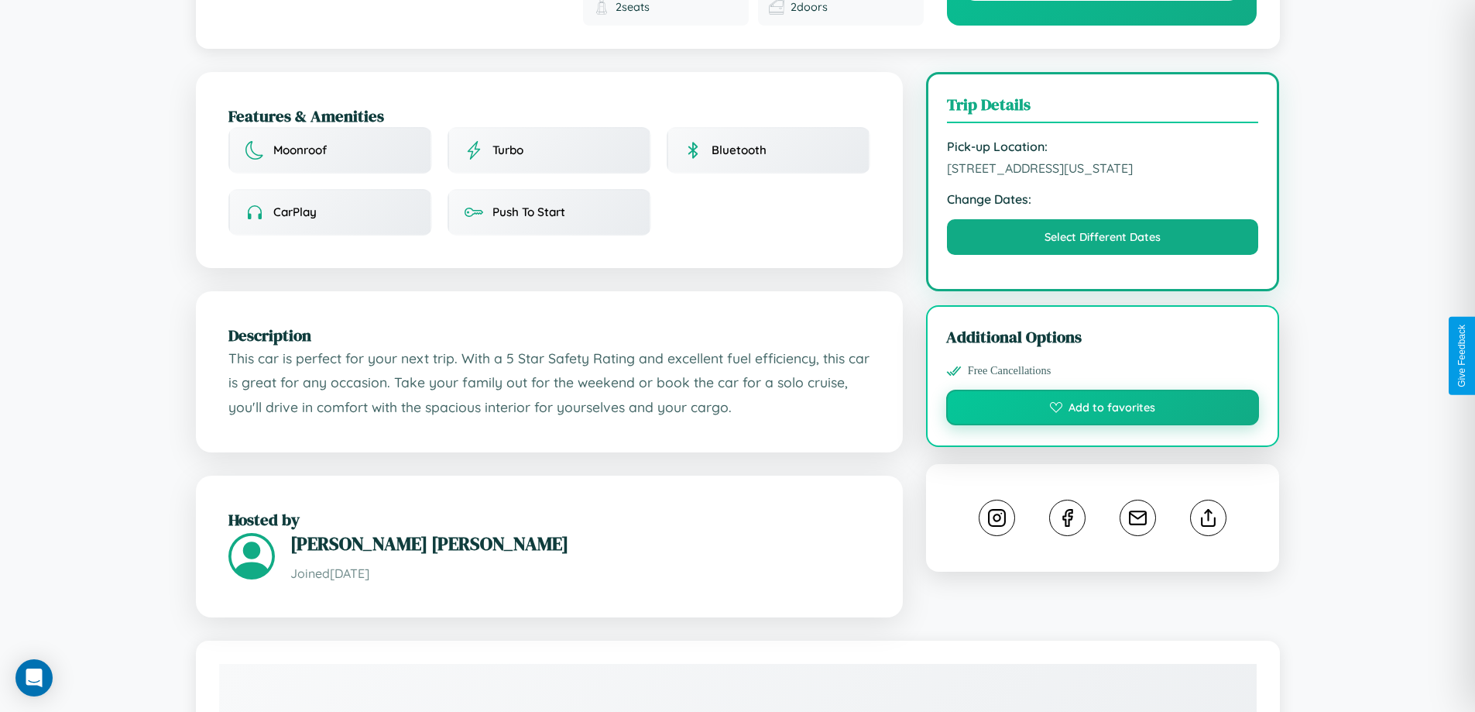
click at [1103, 389] on button "Add to favorites" at bounding box center [1103, 407] width 314 height 36
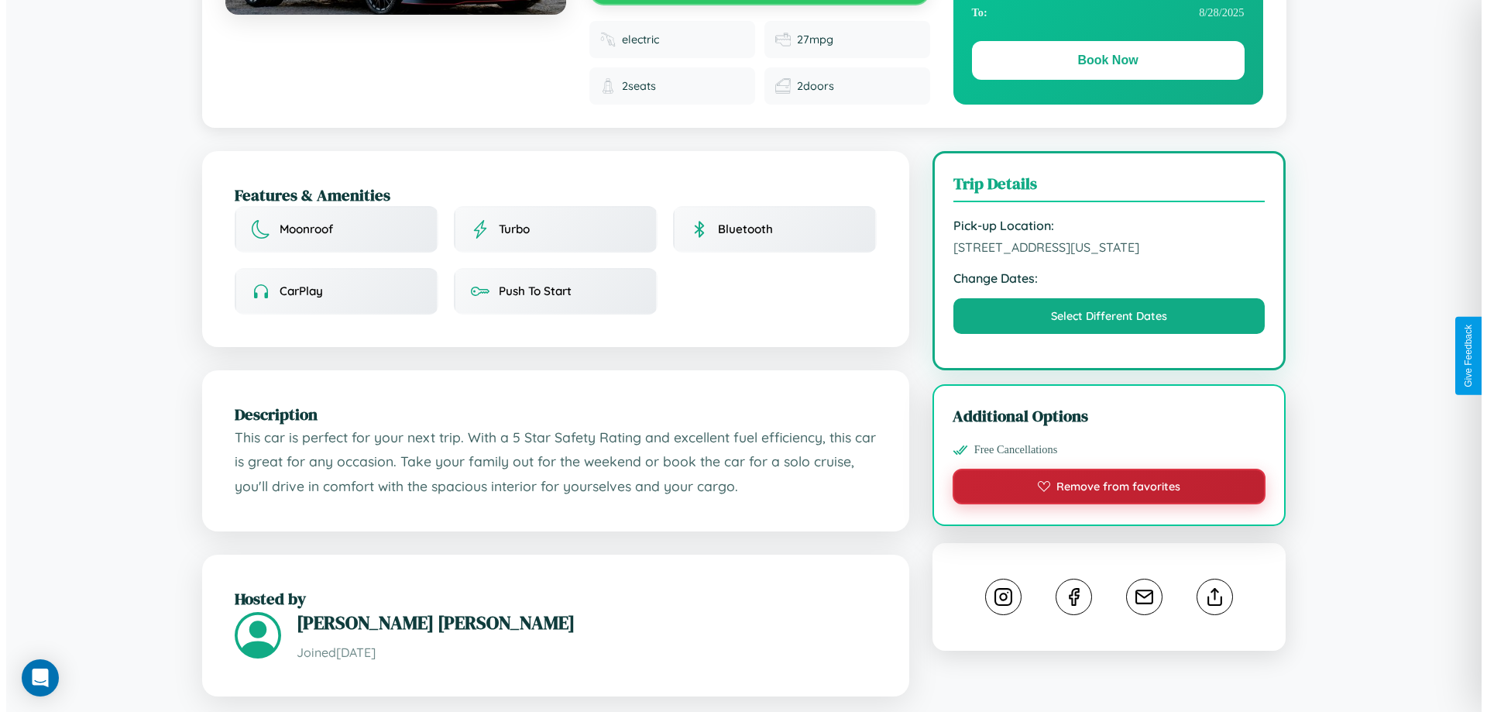
scroll to position [0, 0]
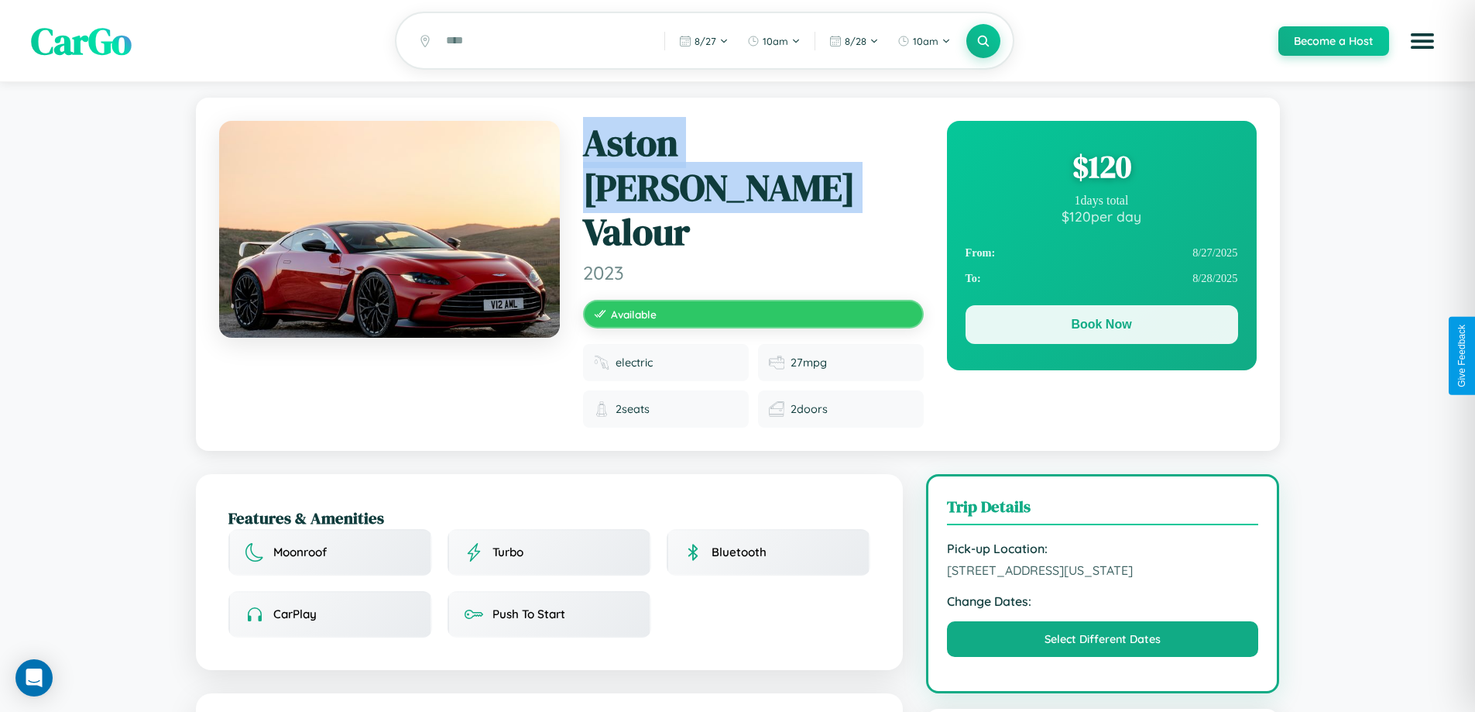
click at [1101, 327] on button "Book Now" at bounding box center [1102, 324] width 273 height 39
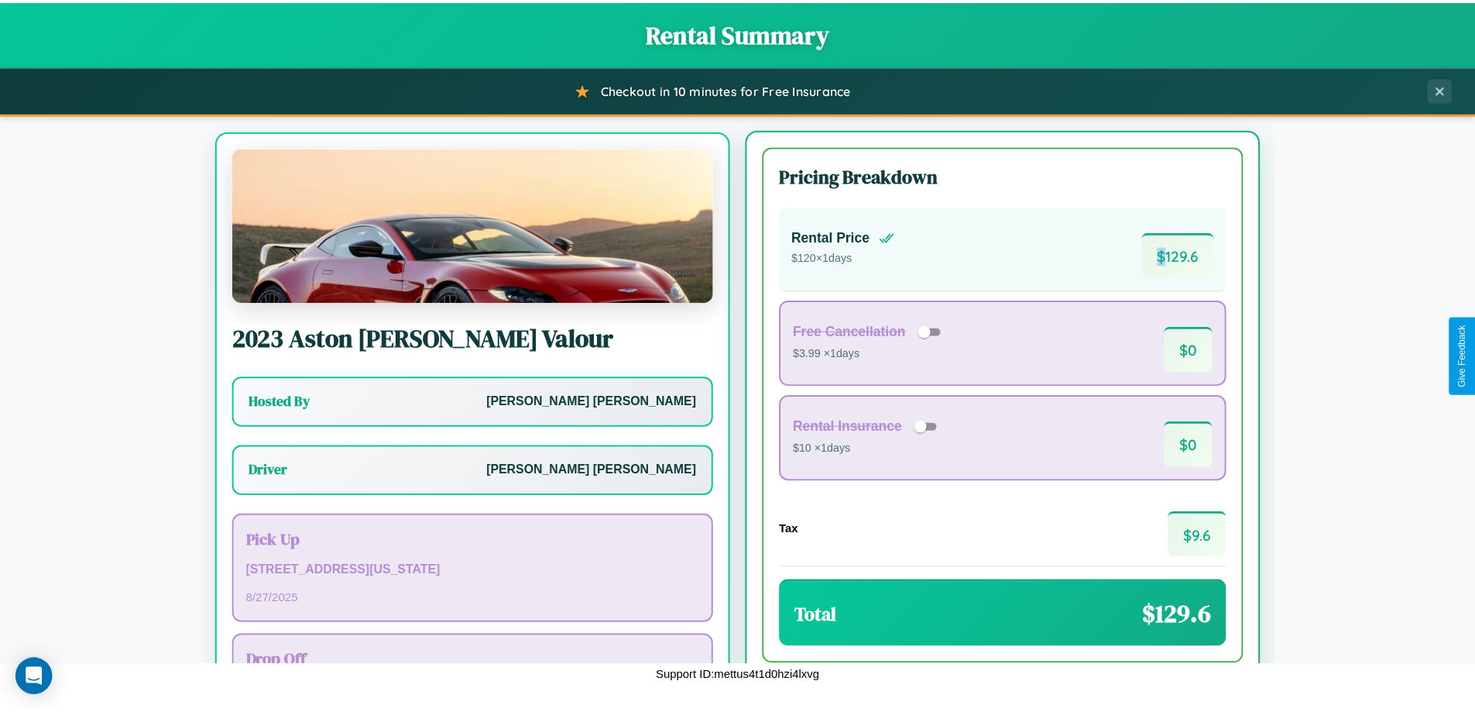
scroll to position [72, 0]
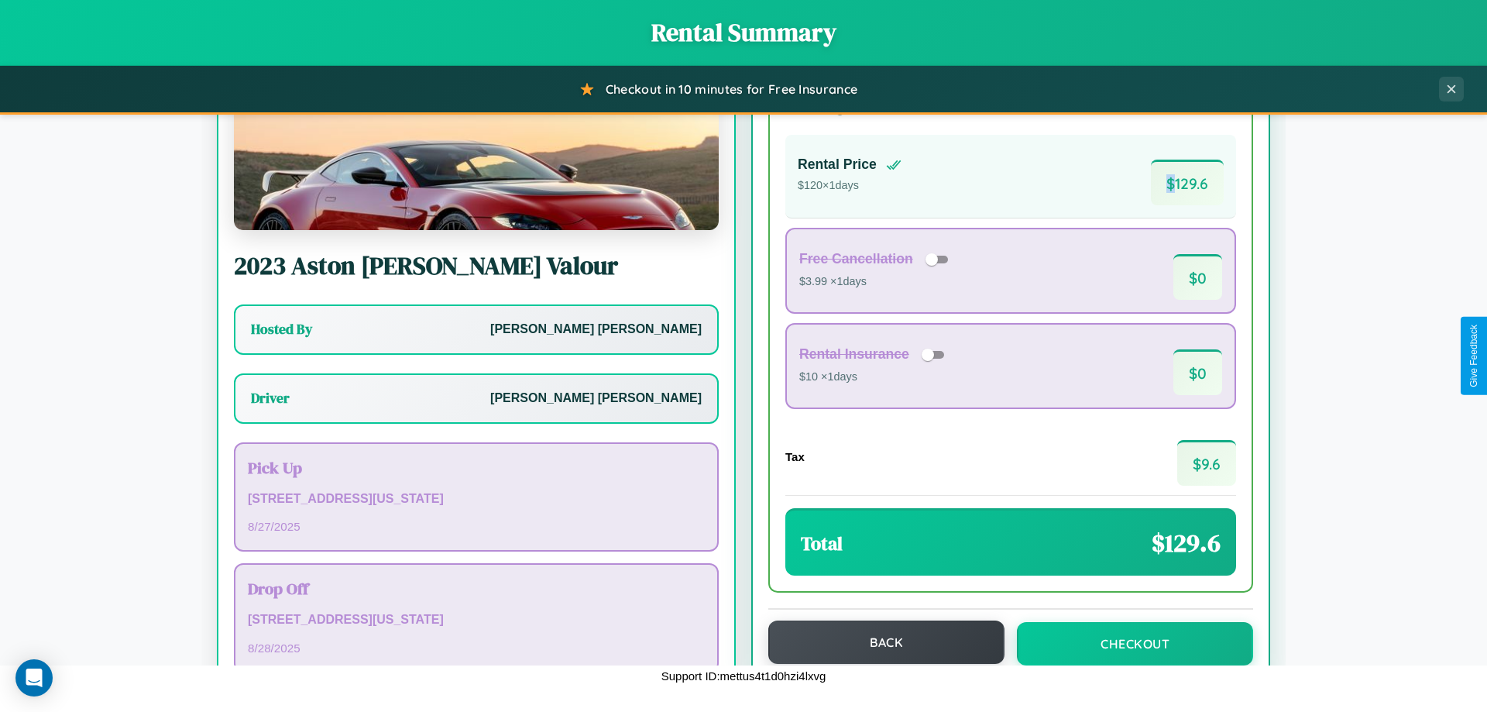
click at [879, 642] on button "Back" at bounding box center [886, 641] width 236 height 43
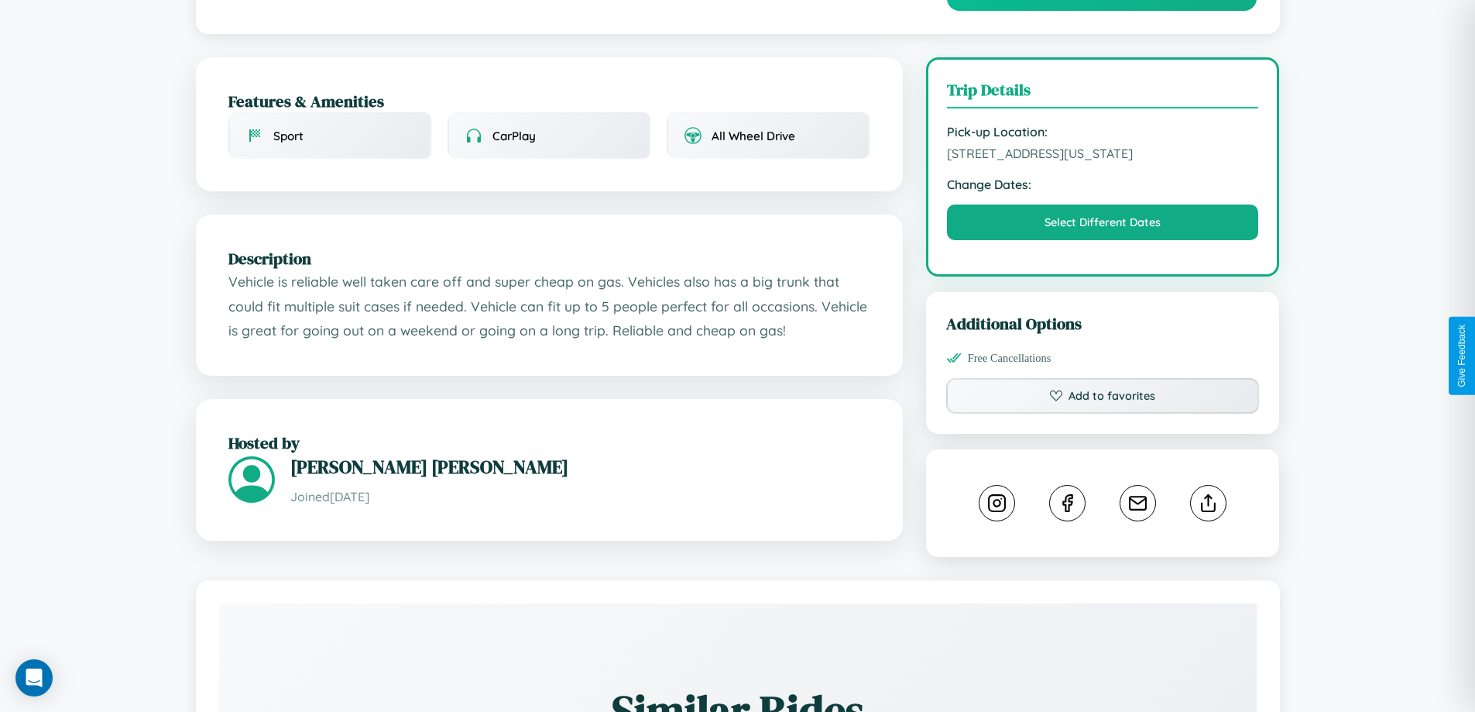
scroll to position [509, 0]
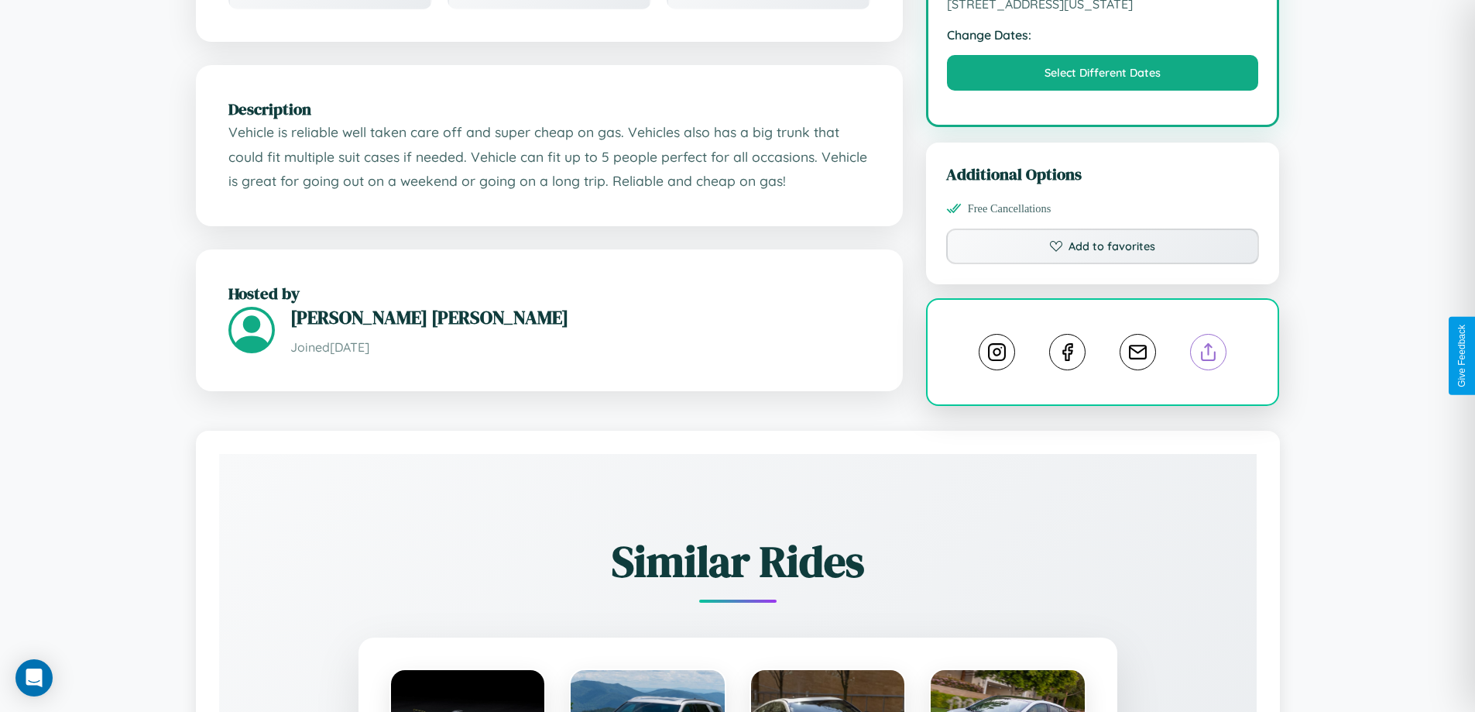
click at [1209, 354] on line at bounding box center [1209, 349] width 0 height 11
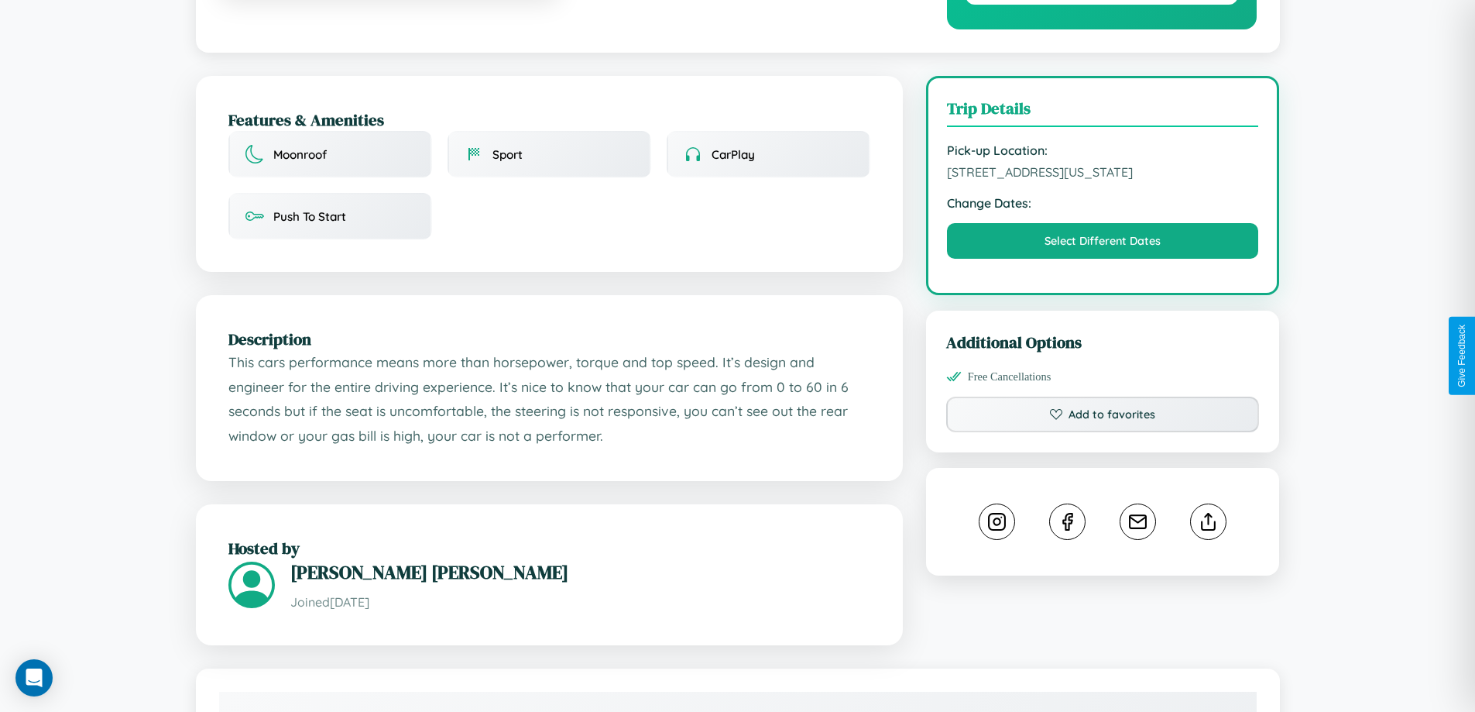
scroll to position [386, 0]
